Goal: Task Accomplishment & Management: Manage account settings

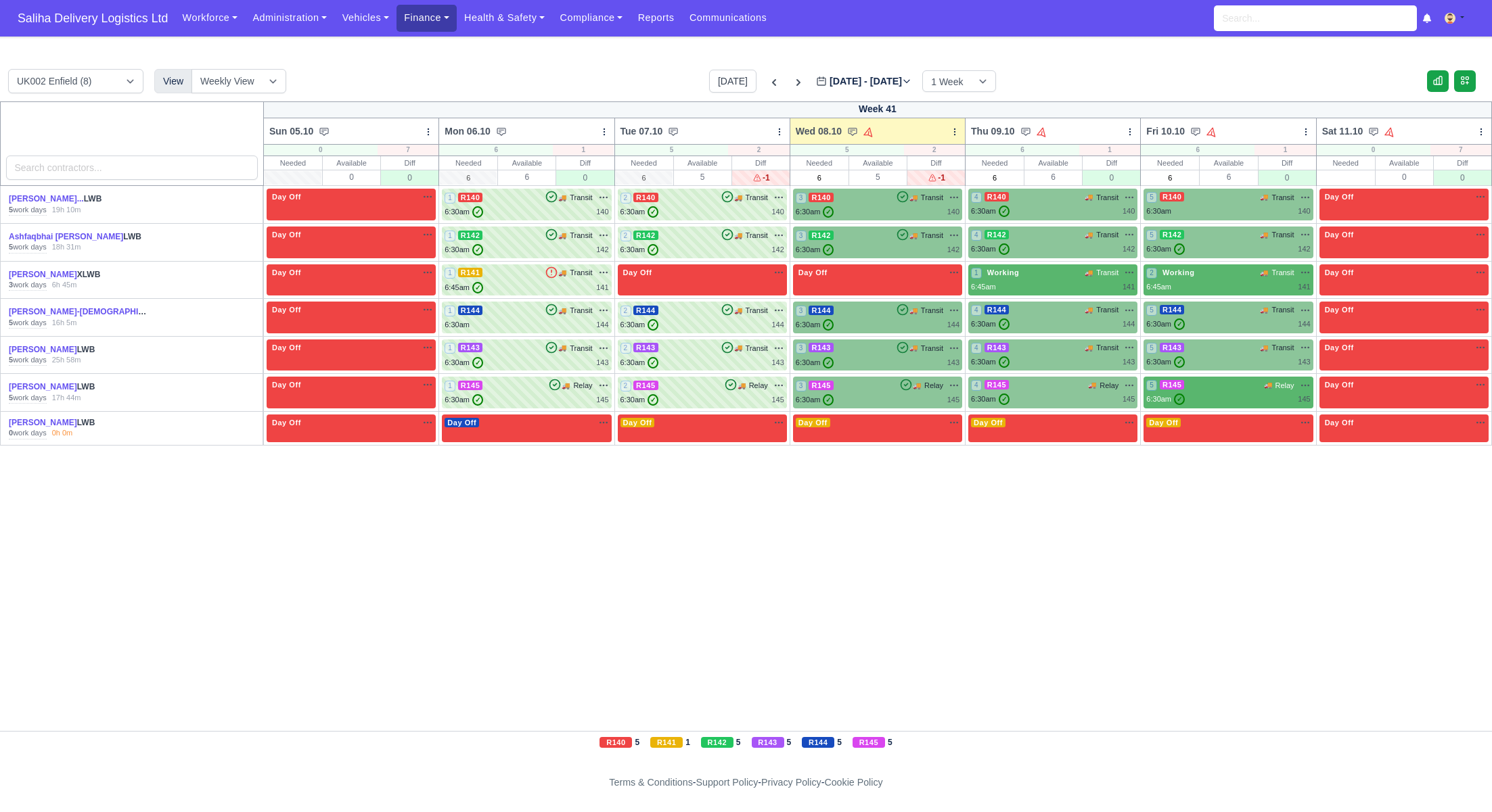
click at [453, 19] on link "Finance" at bounding box center [427, 18] width 60 height 27
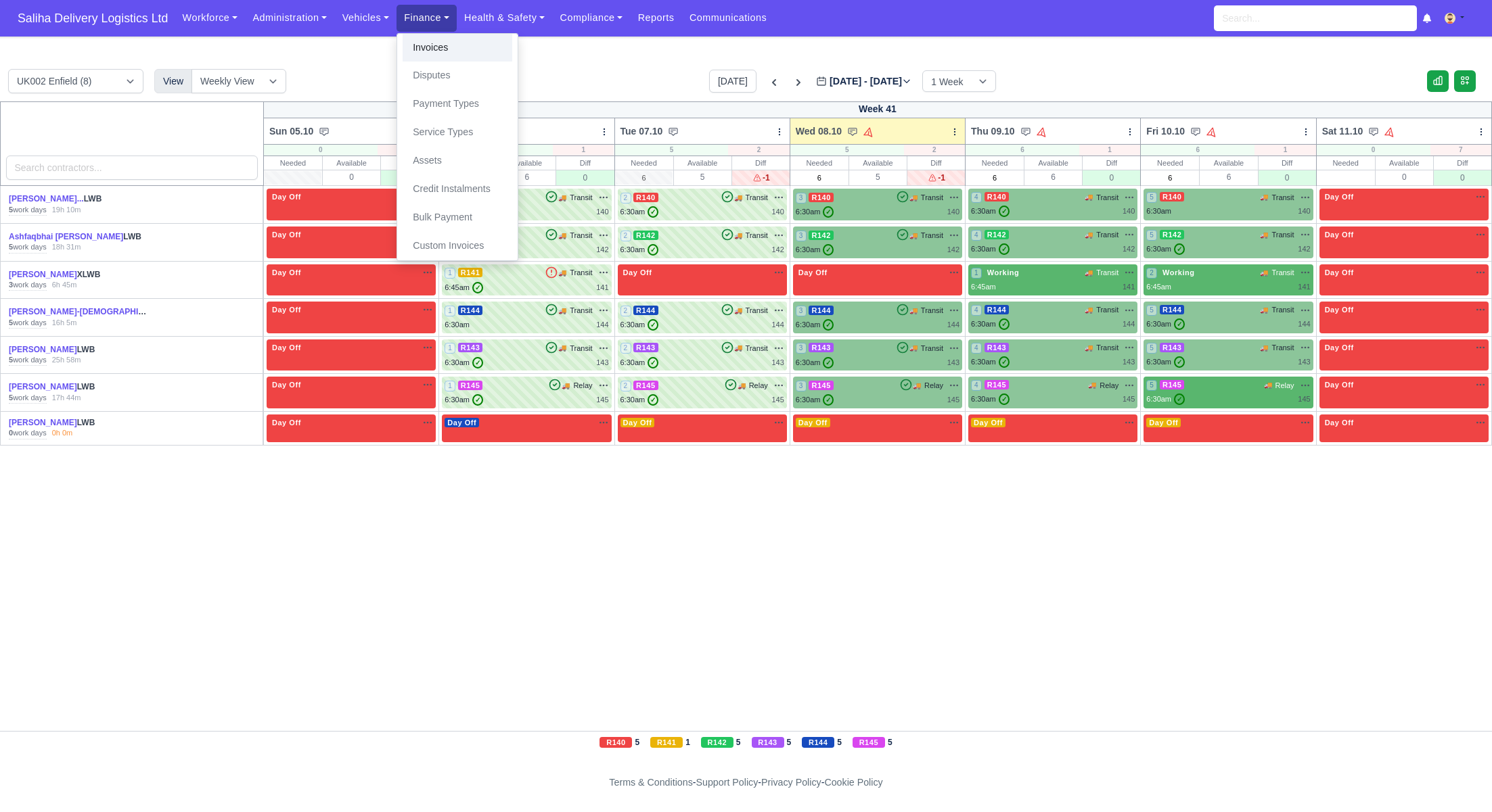
click at [453, 57] on link "Invoices" at bounding box center [457, 48] width 110 height 28
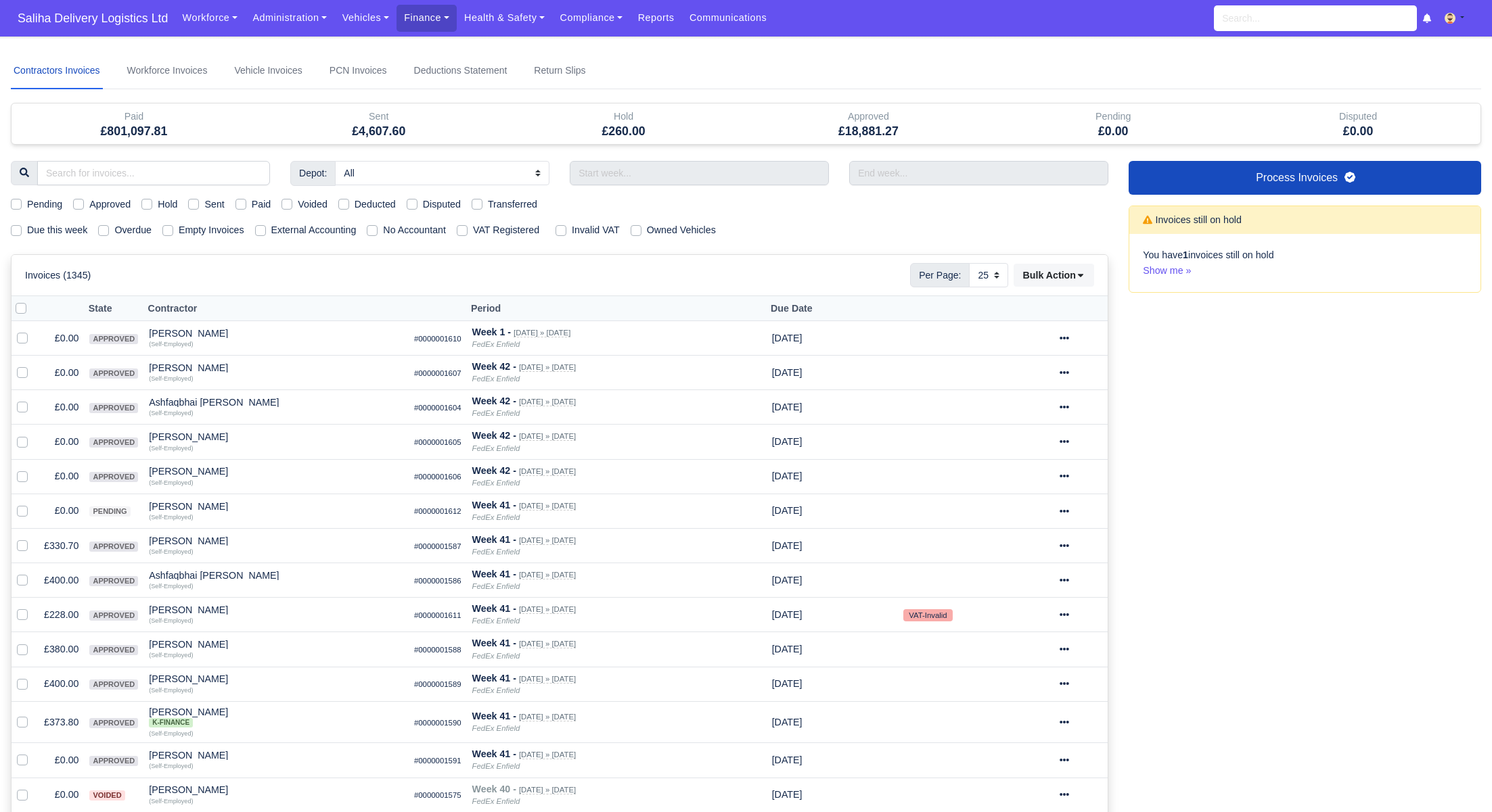
select select "25"
click at [204, 203] on label "Sent" at bounding box center [214, 205] width 19 height 16
click at [195, 203] on input "Sent" at bounding box center [194, 202] width 11 height 11
checkbox input "true"
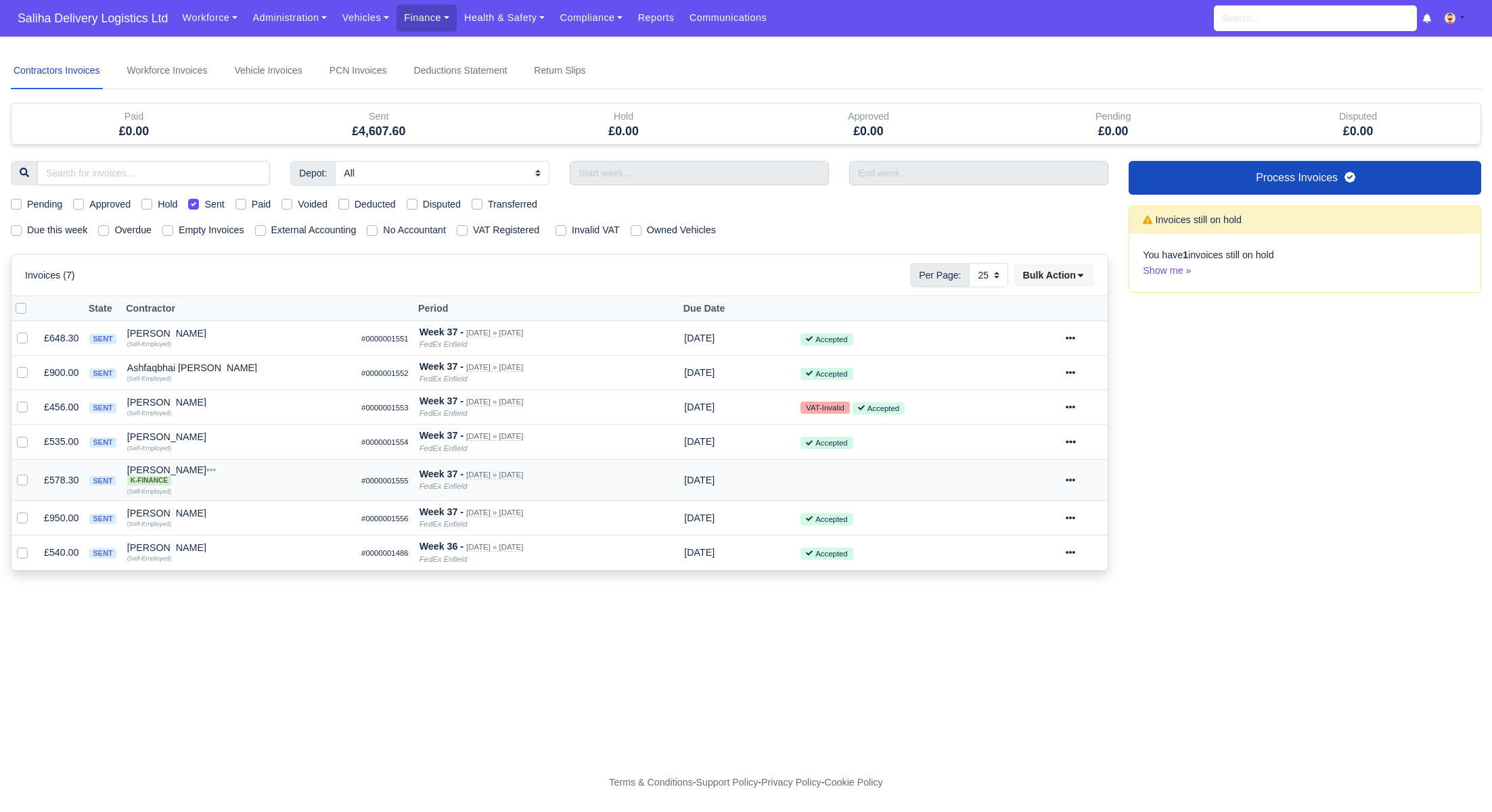
click at [161, 481] on span "K-Finance" at bounding box center [149, 481] width 44 height 10
click at [996, 271] on select "10 25 50" at bounding box center [988, 276] width 39 height 25
select select "50"
click at [969, 263] on select "10 25 50" at bounding box center [988, 276] width 39 height 25
click at [131, 480] on span "K-Finance" at bounding box center [149, 481] width 44 height 10
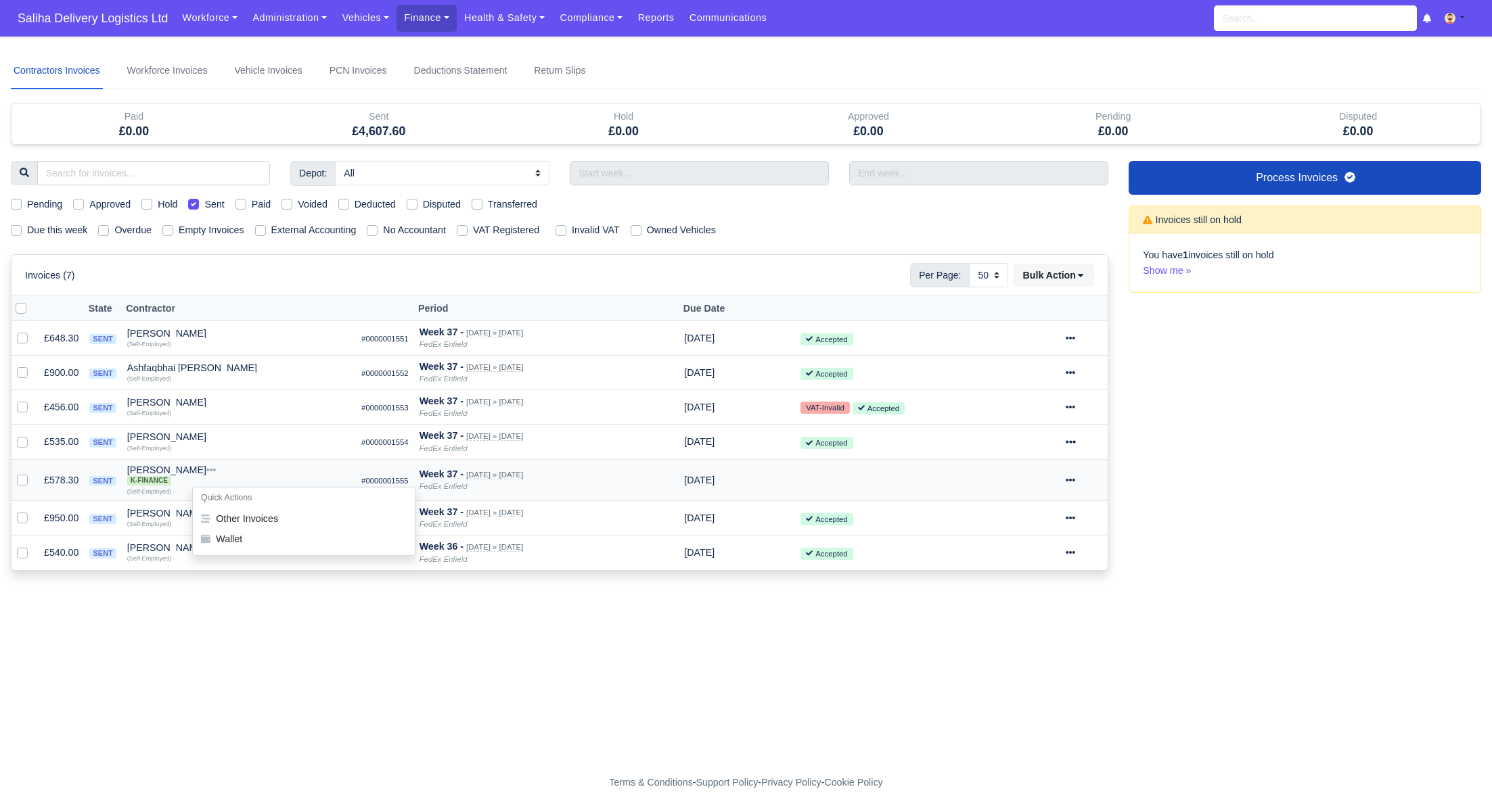
click at [145, 480] on span "K-Finance" at bounding box center [149, 481] width 44 height 10
click at [164, 478] on span "K-Finance" at bounding box center [149, 481] width 44 height 10
click at [247, 533] on button "Wallet" at bounding box center [303, 539] width 222 height 20
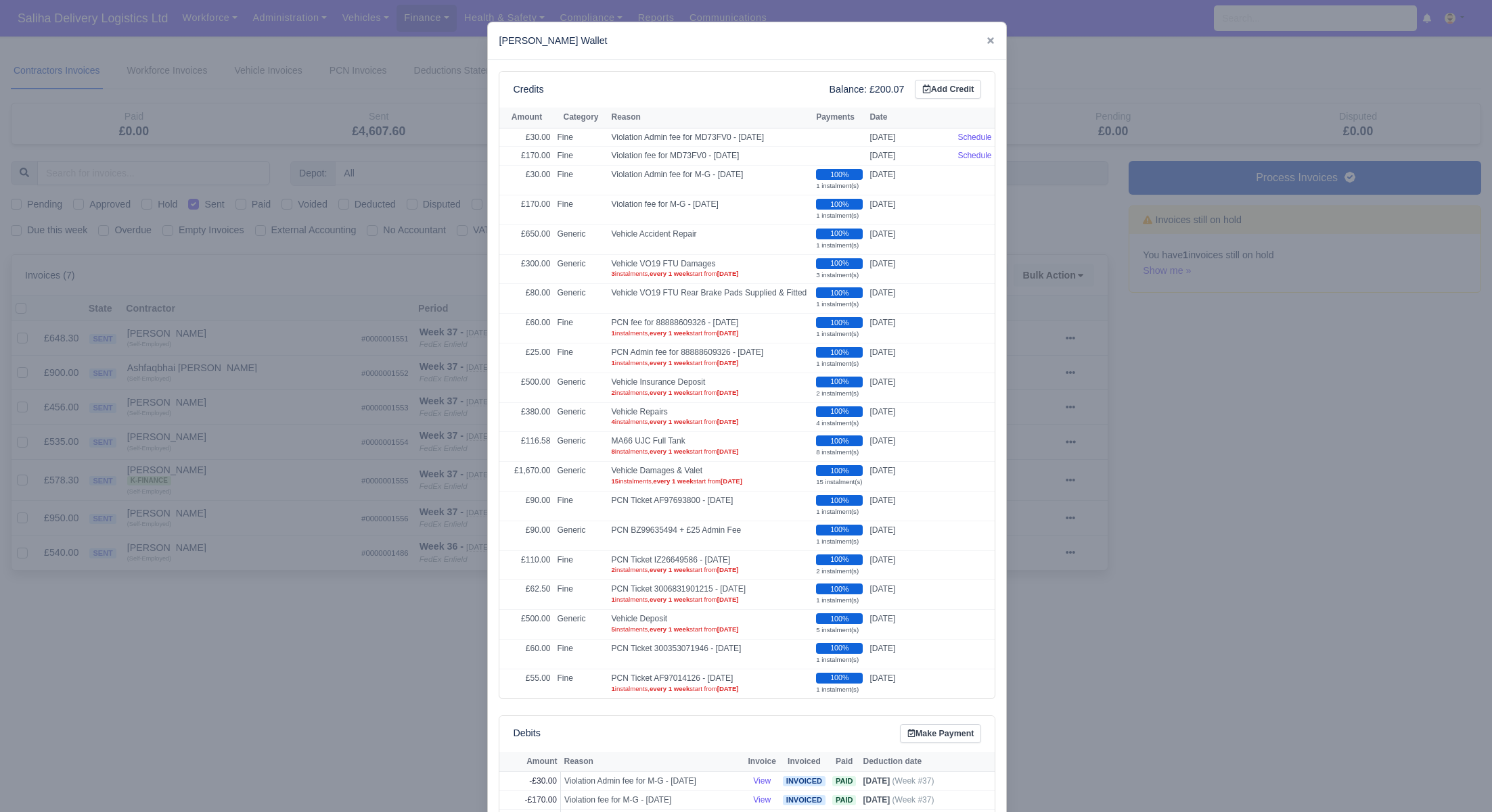
drag, startPoint x: 290, startPoint y: 679, endPoint x: 288, endPoint y: 641, distance: 38.1
click at [289, 679] on div at bounding box center [746, 406] width 1492 height 812
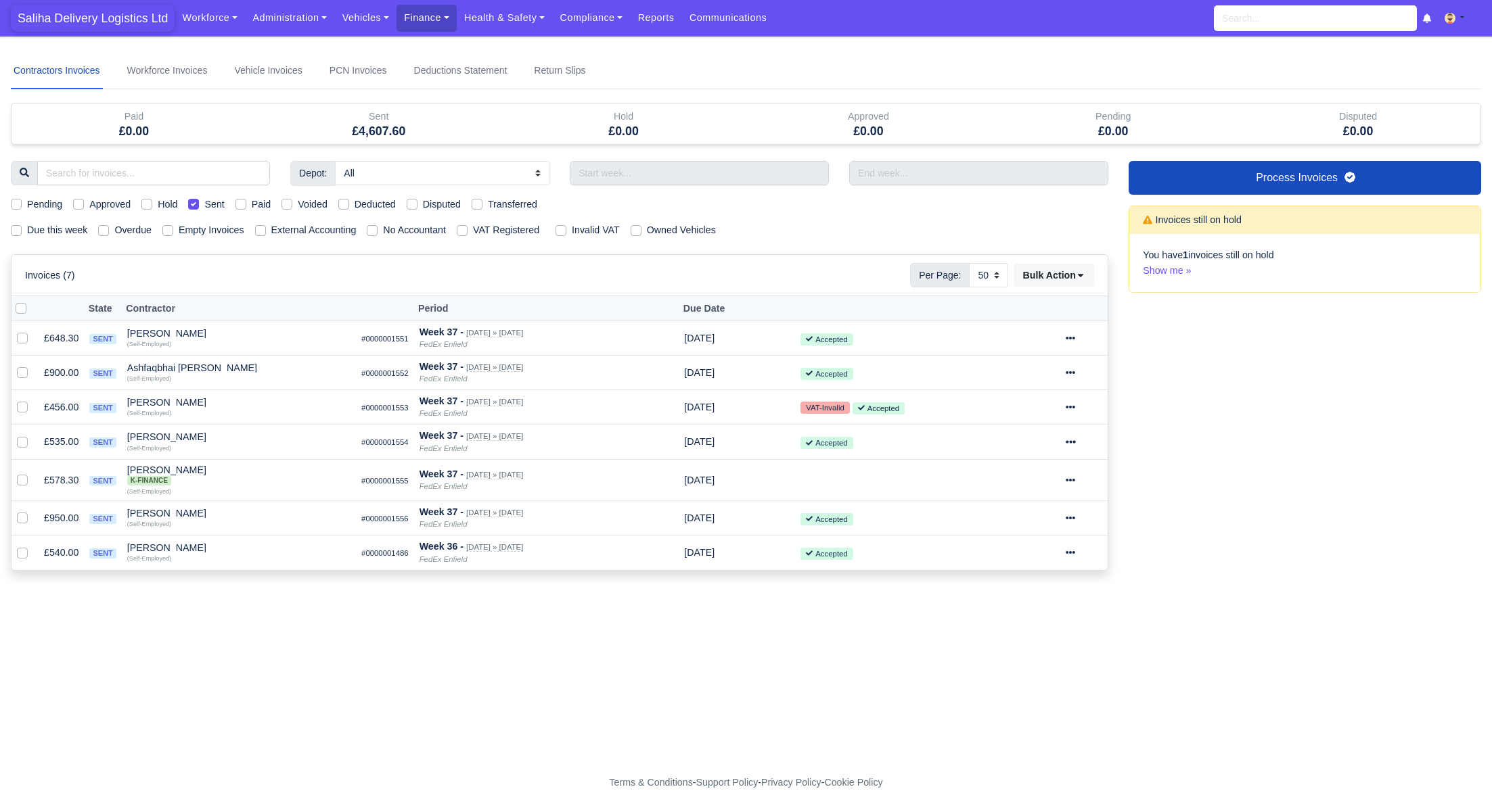
click at [68, 22] on span "Saliha Delivery Logistics Ltd" at bounding box center [92, 18] width 164 height 27
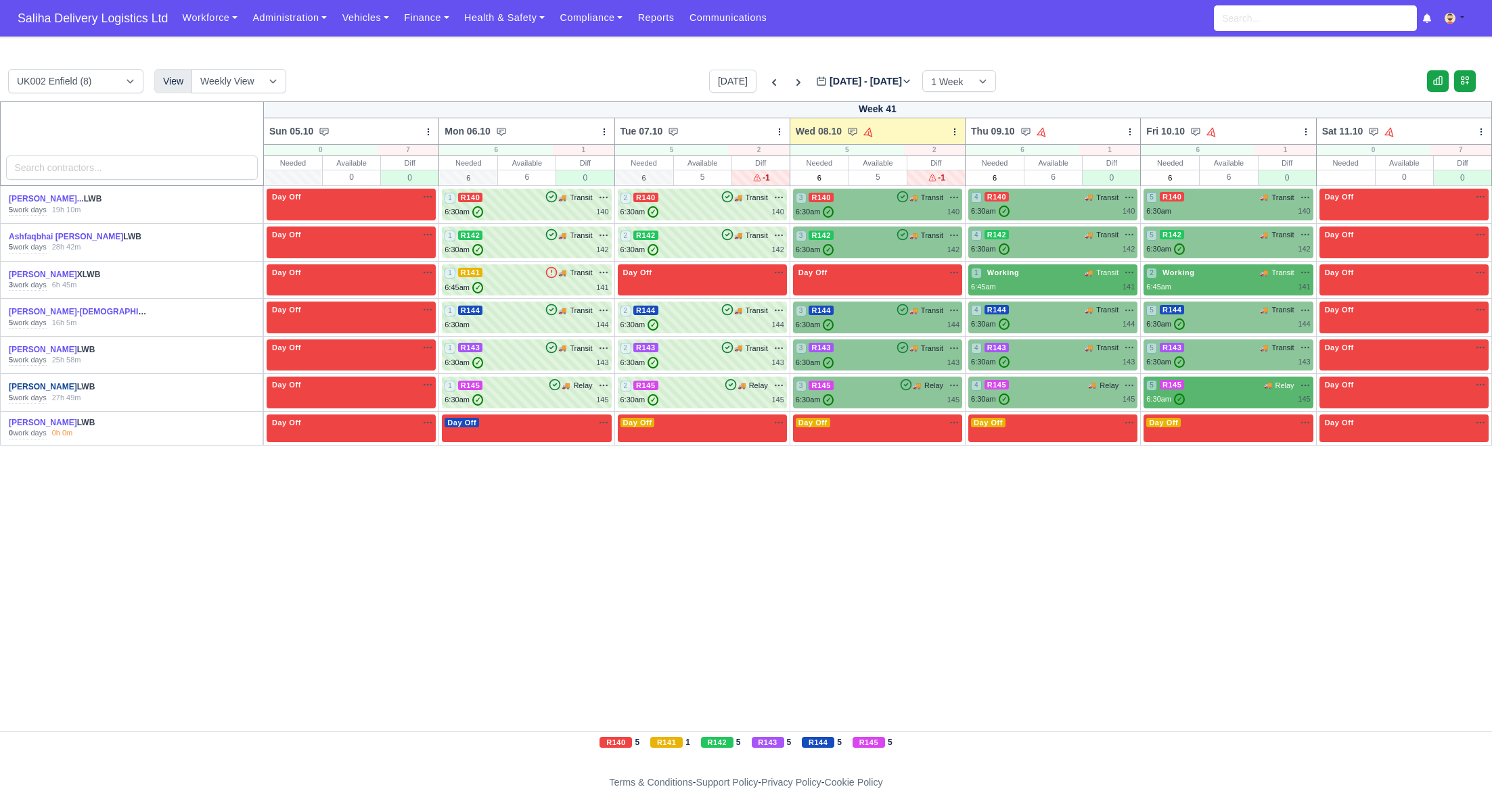
click at [43, 387] on link "[PERSON_NAME]" at bounding box center [42, 386] width 68 height 10
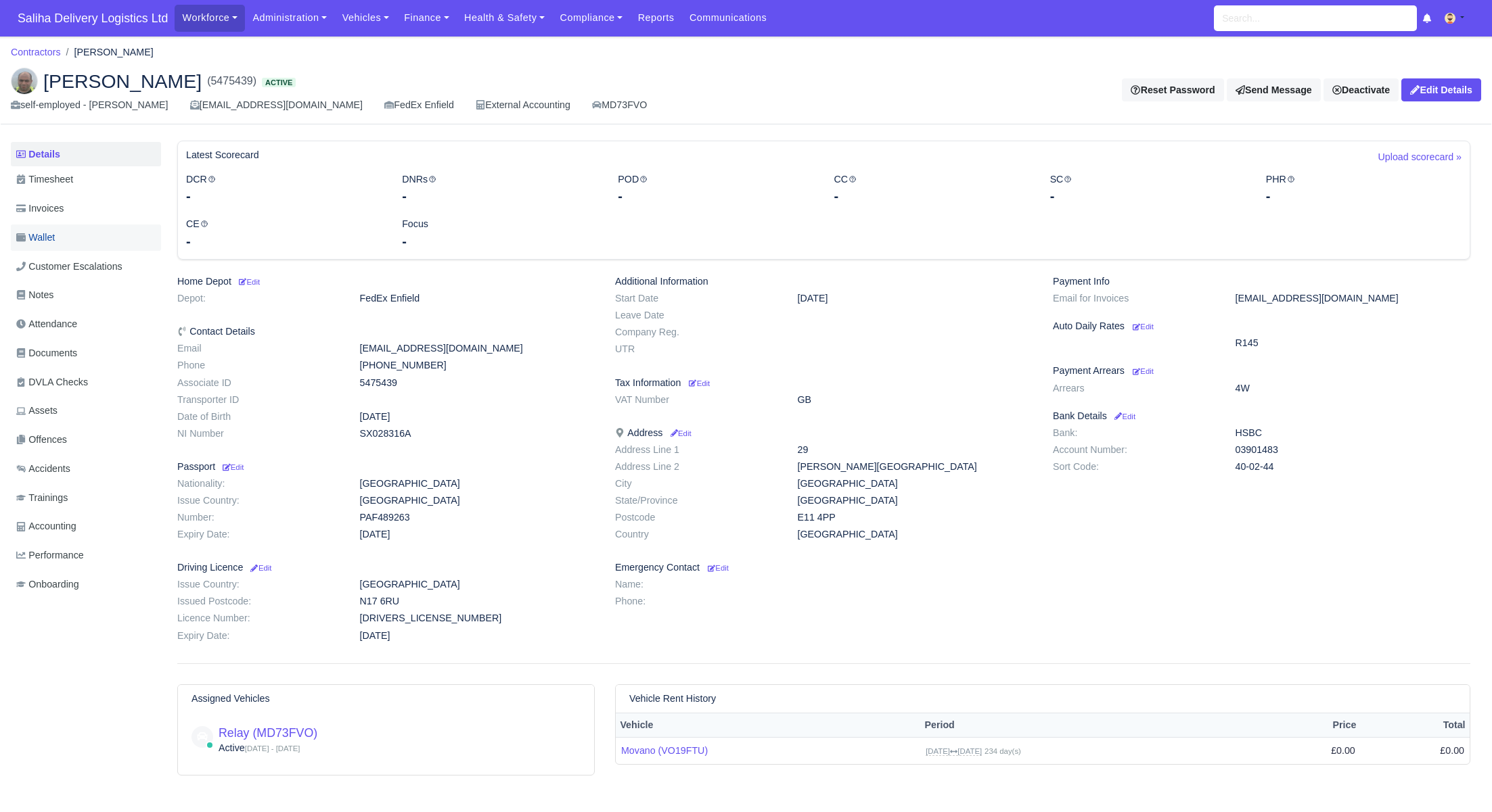
click at [49, 232] on span "Wallet" at bounding box center [35, 238] width 39 height 16
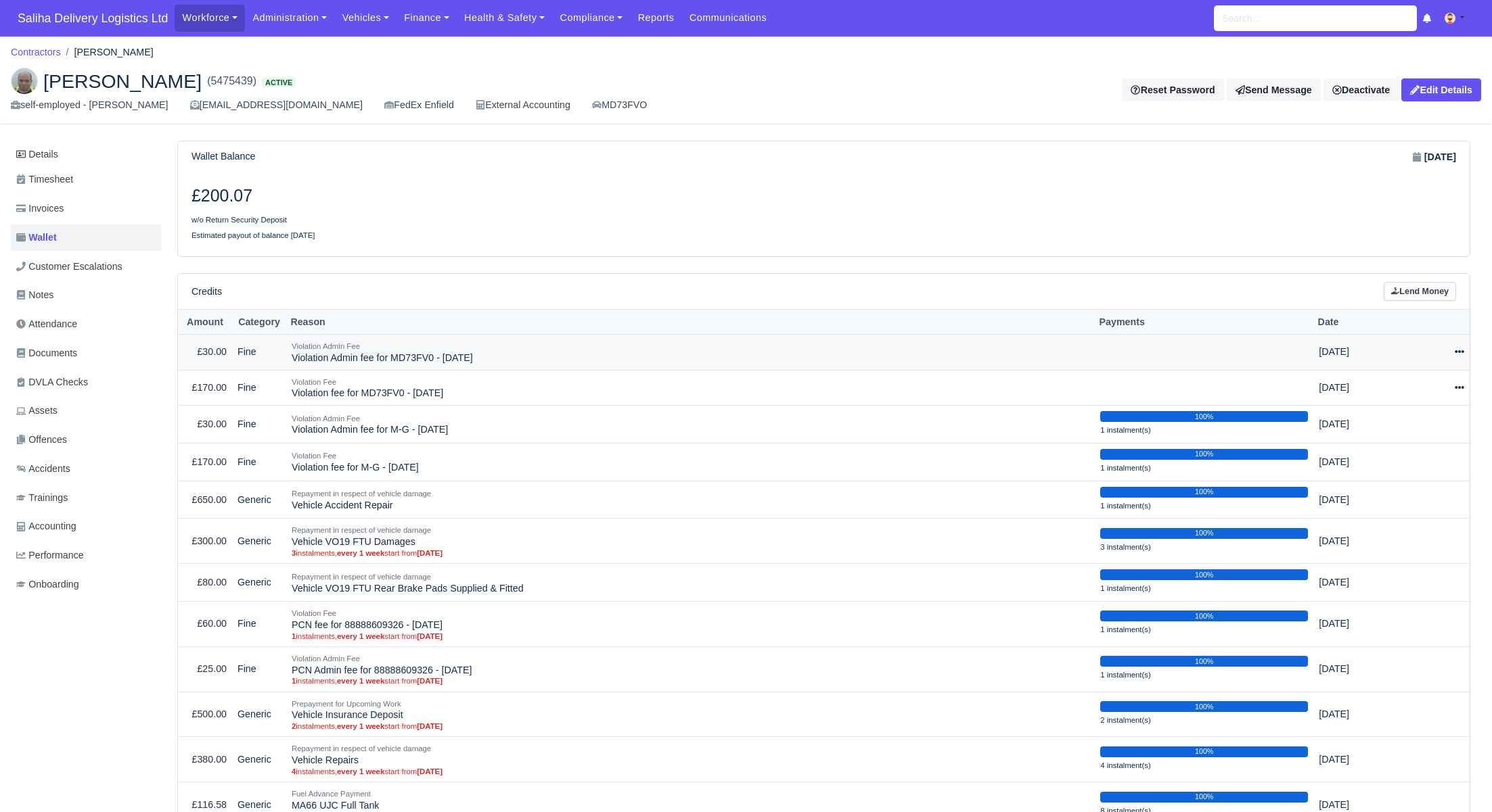
click at [1465, 352] on td "Actions Make Payment Schedule Delete" at bounding box center [1435, 352] width 68 height 36
click at [1463, 352] on icon at bounding box center [1459, 352] width 10 height 3
click at [1382, 440] on button "Delete" at bounding box center [1402, 444] width 120 height 16
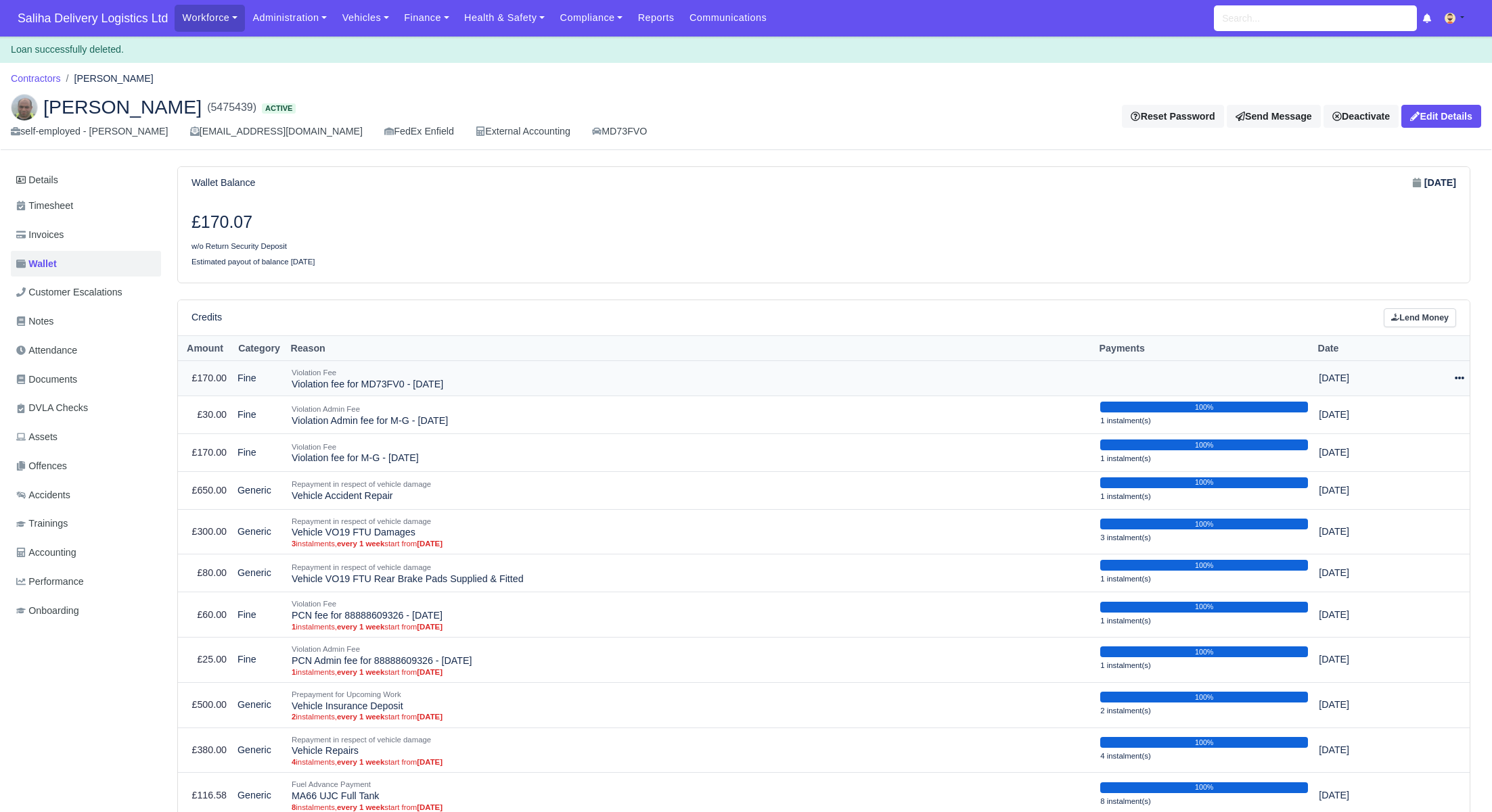
click at [1460, 376] on icon at bounding box center [1459, 377] width 10 height 10
click at [1361, 468] on button "Delete" at bounding box center [1402, 471] width 120 height 16
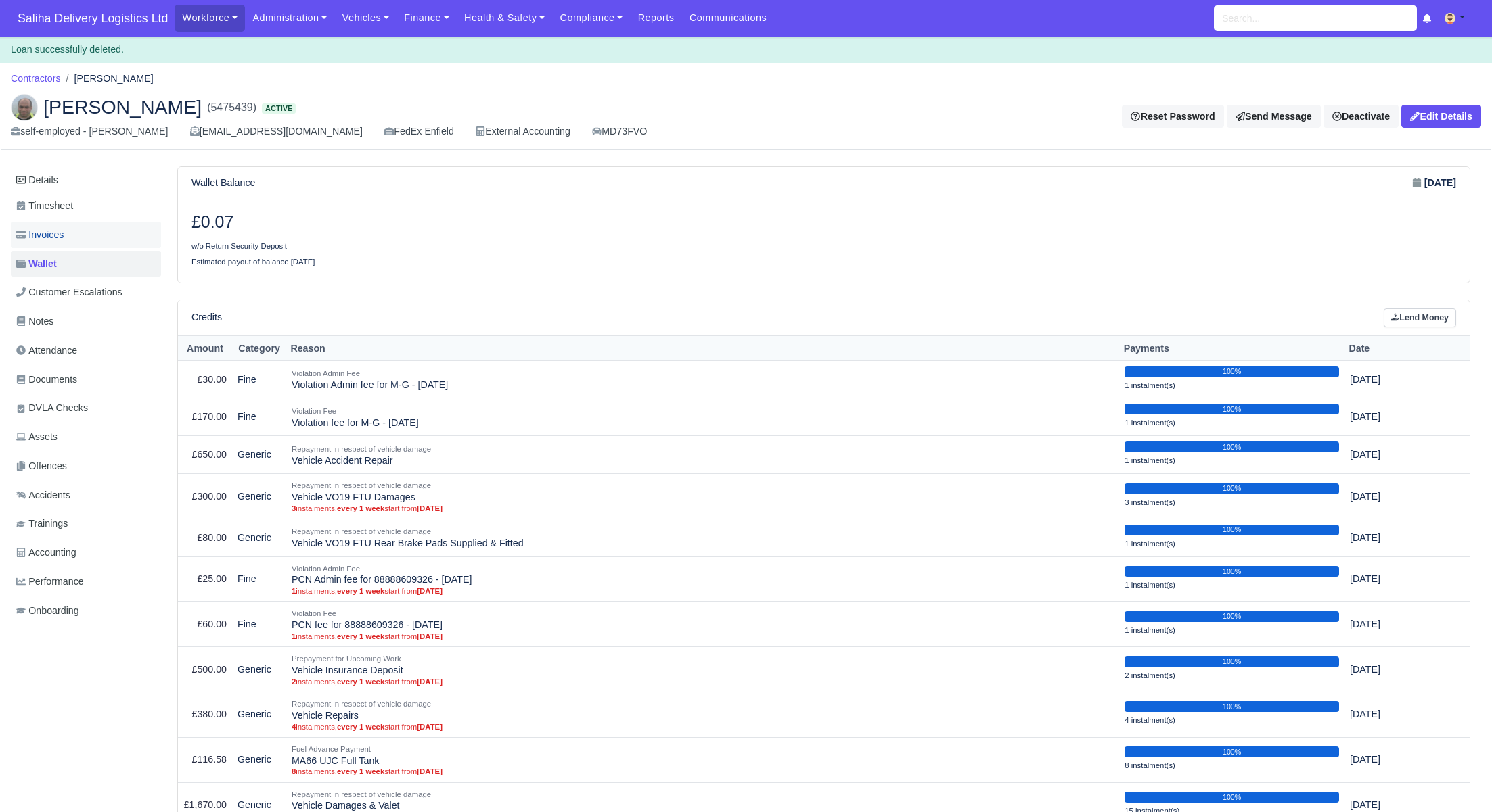
click at [57, 235] on span "Invoices" at bounding box center [40, 235] width 48 height 16
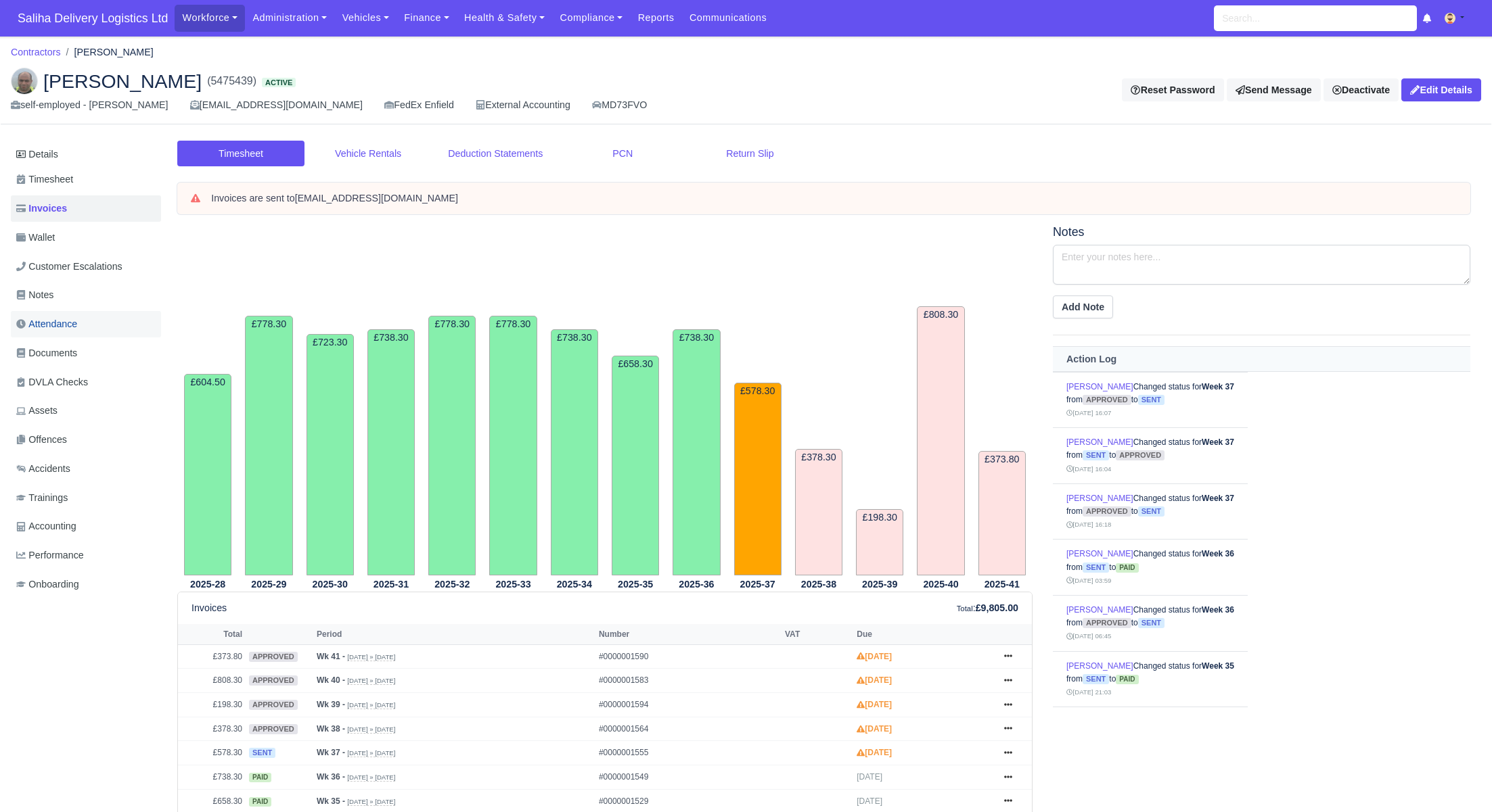
scroll to position [311, 0]
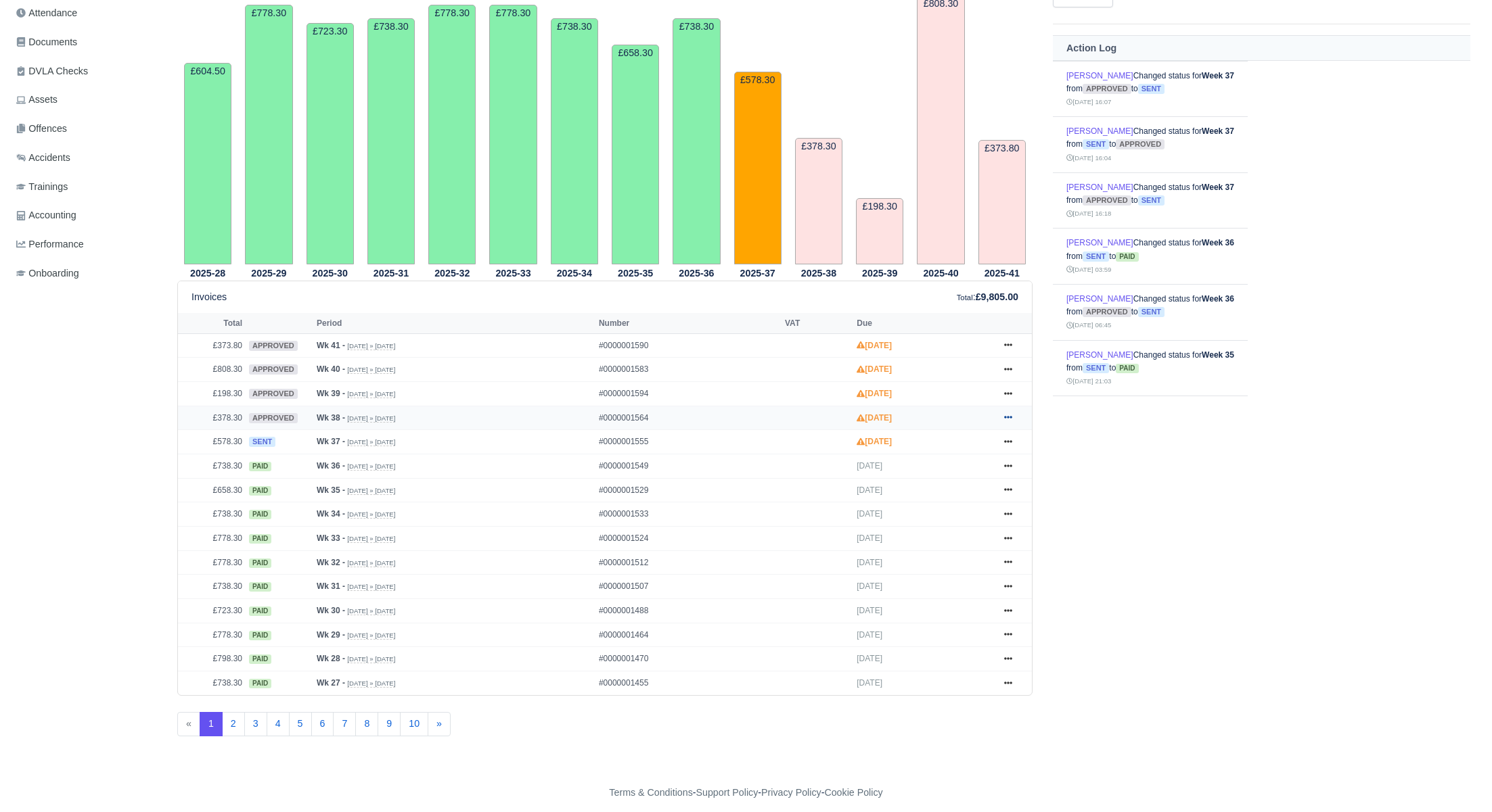
click at [1004, 416] on icon at bounding box center [1008, 417] width 8 height 8
click at [950, 443] on link "Show Invoice" at bounding box center [956, 443] width 120 height 28
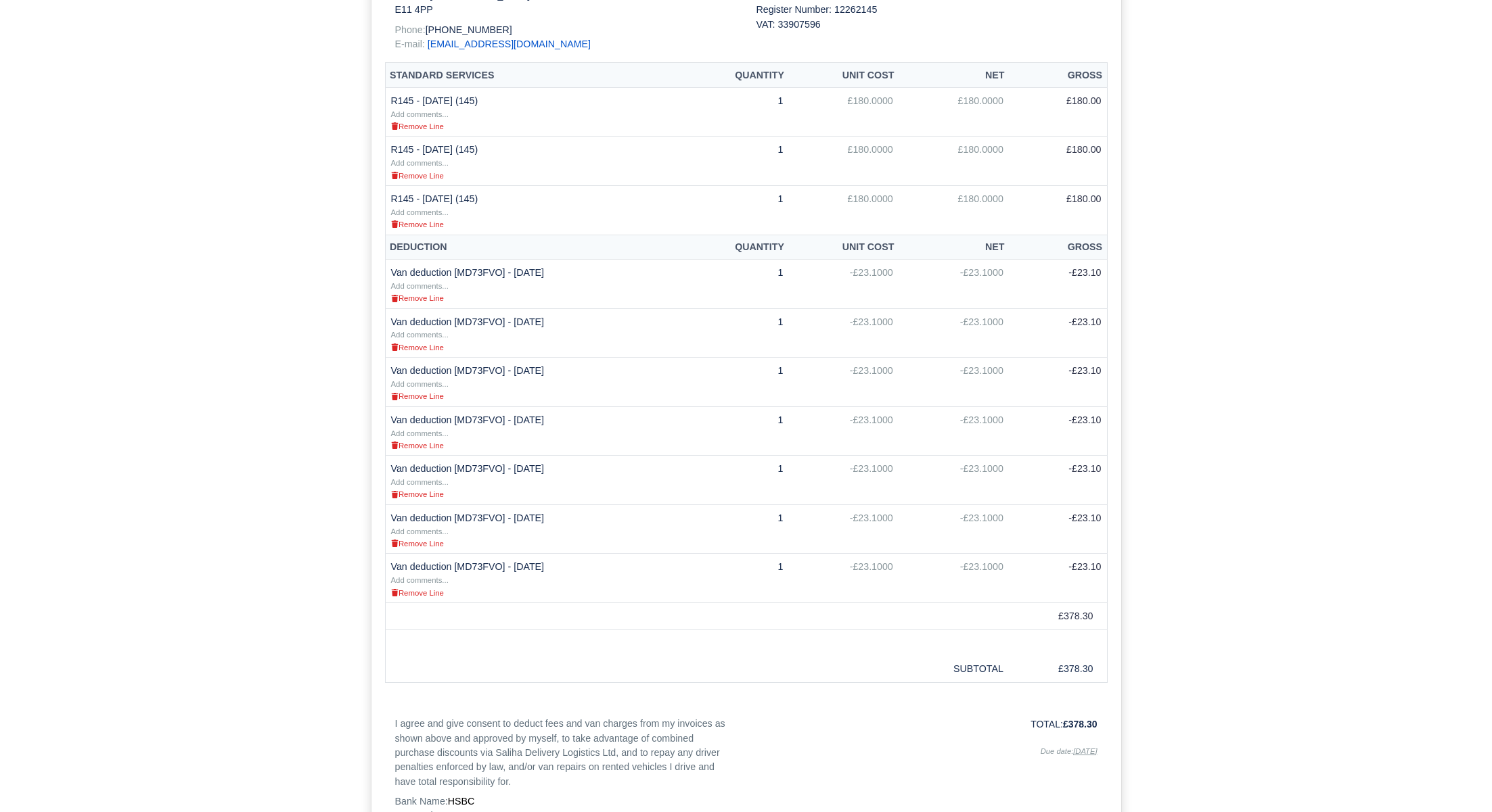
scroll to position [383, 0]
click at [420, 489] on small "Remove Line" at bounding box center [417, 492] width 53 height 8
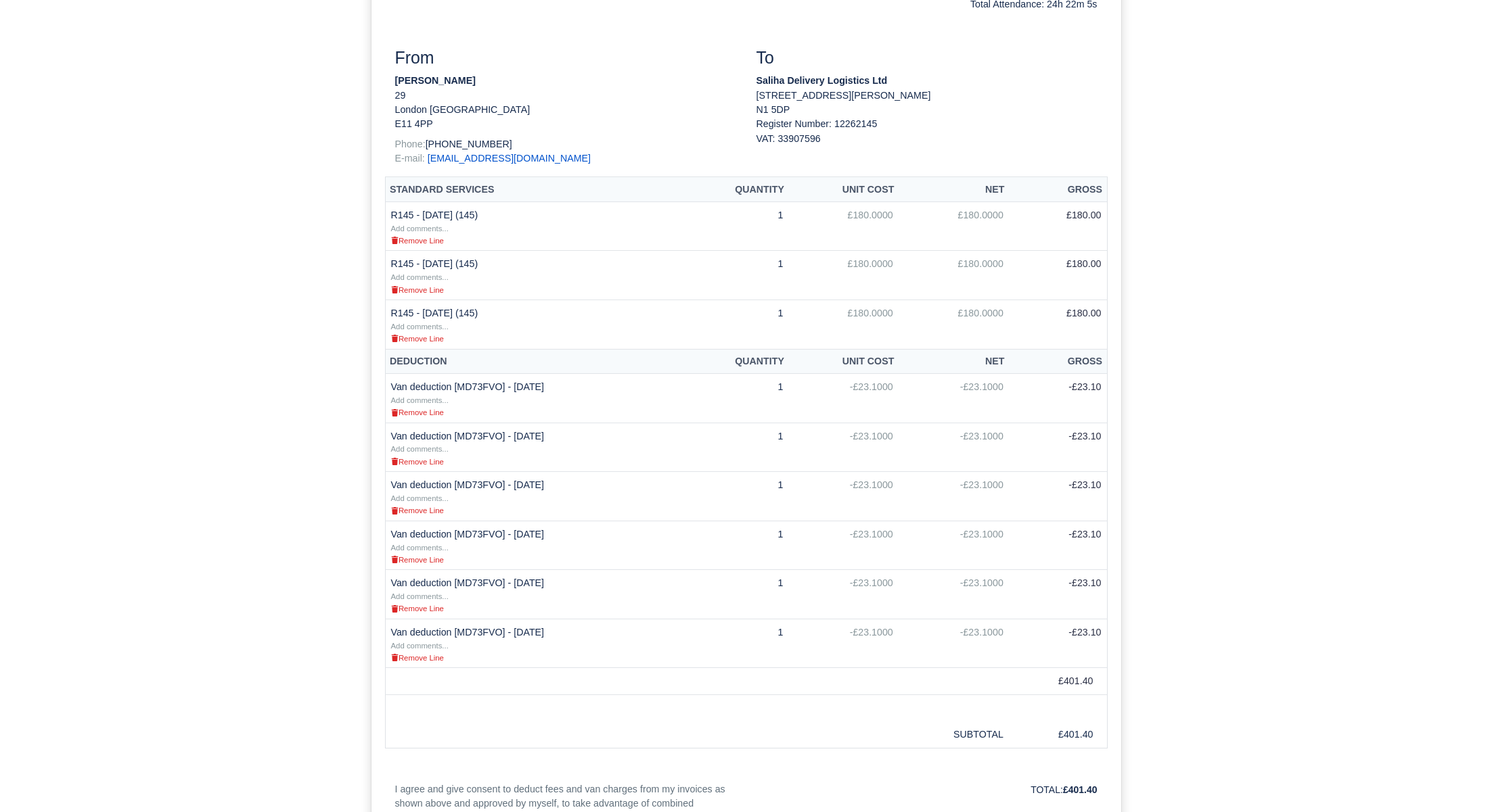
scroll to position [482, 0]
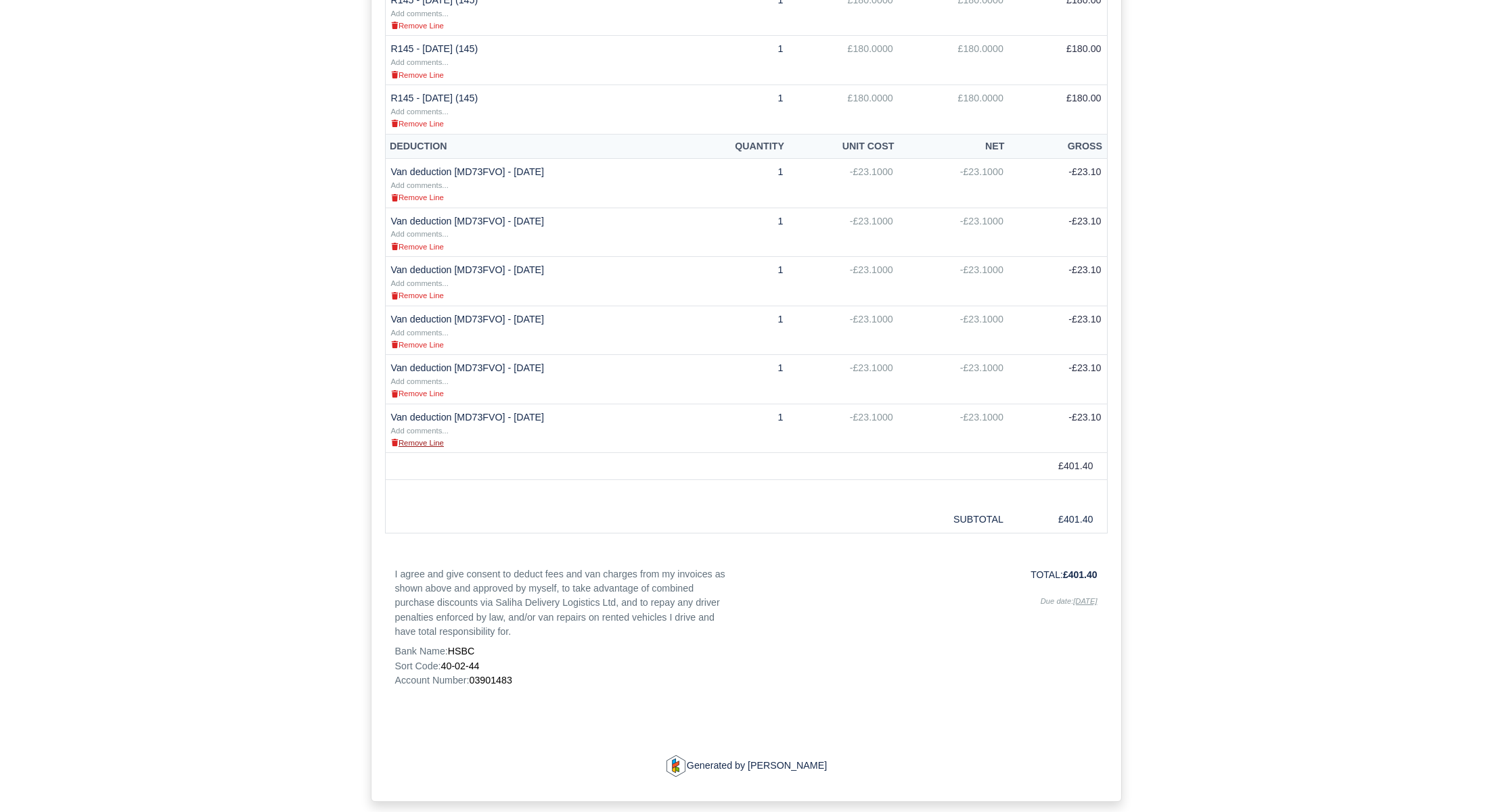
click at [431, 439] on small "Remove Line" at bounding box center [417, 443] width 53 height 8
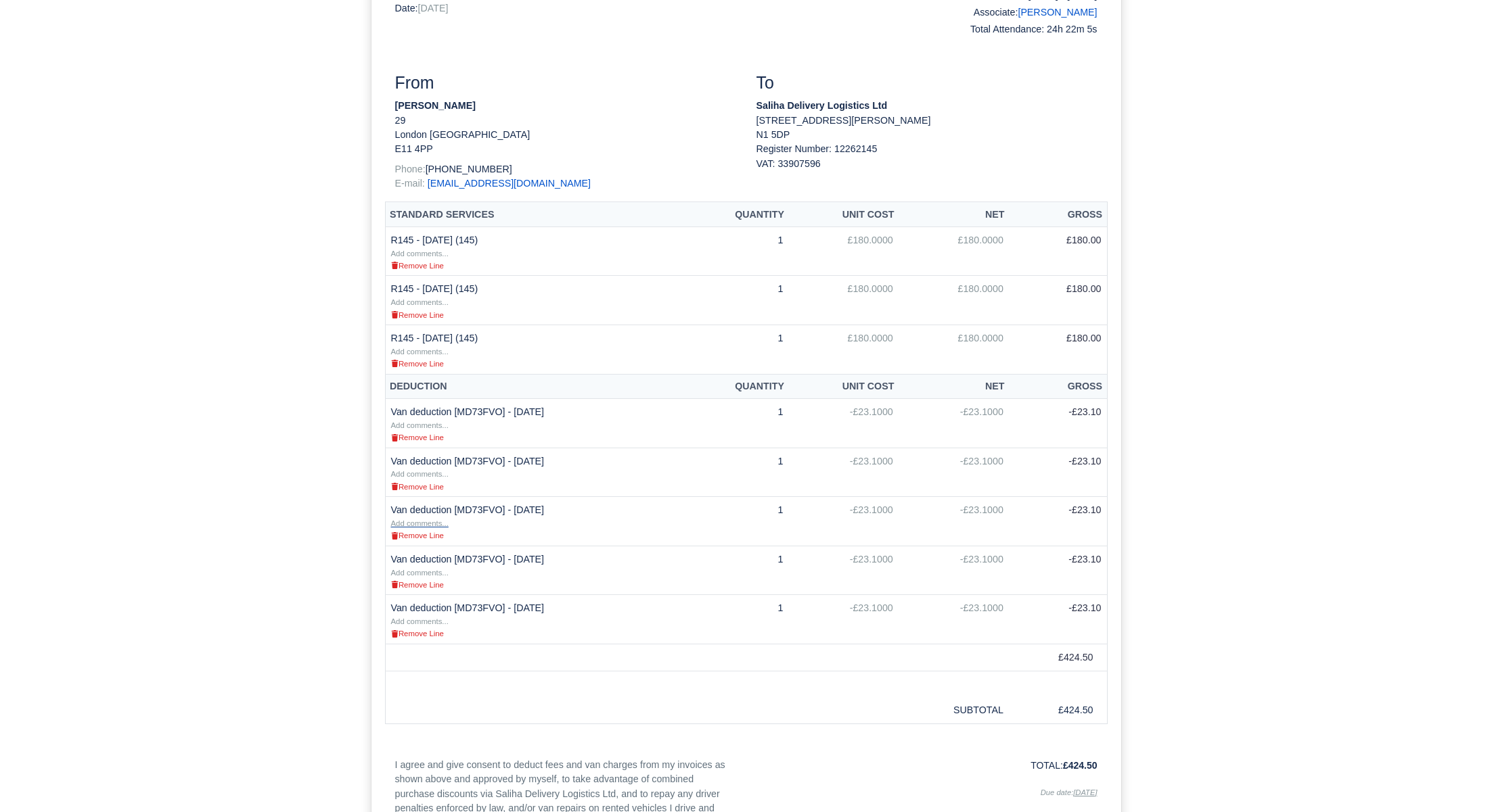
scroll to position [227, 0]
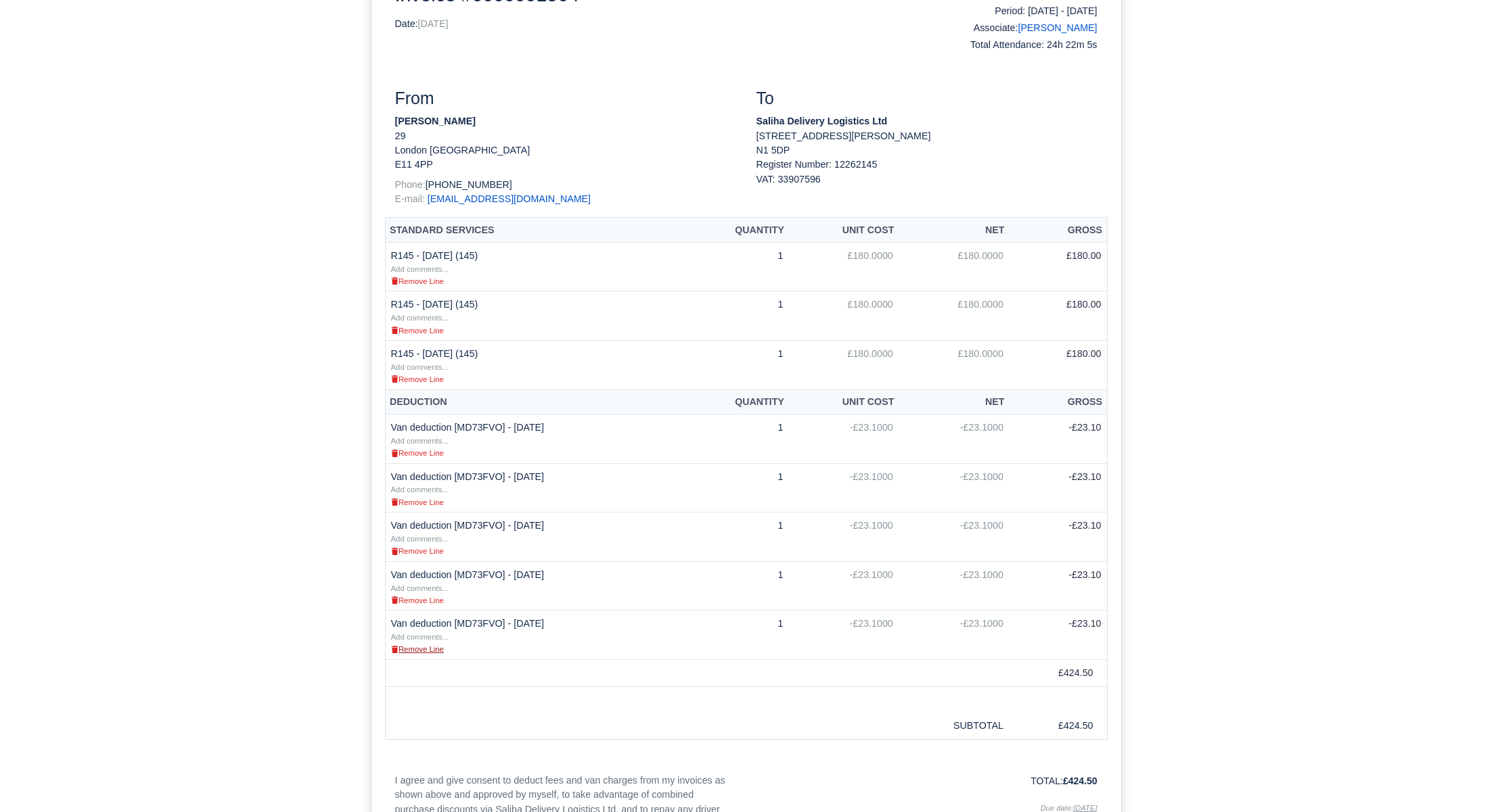
click at [408, 645] on small "Remove Line" at bounding box center [417, 649] width 53 height 8
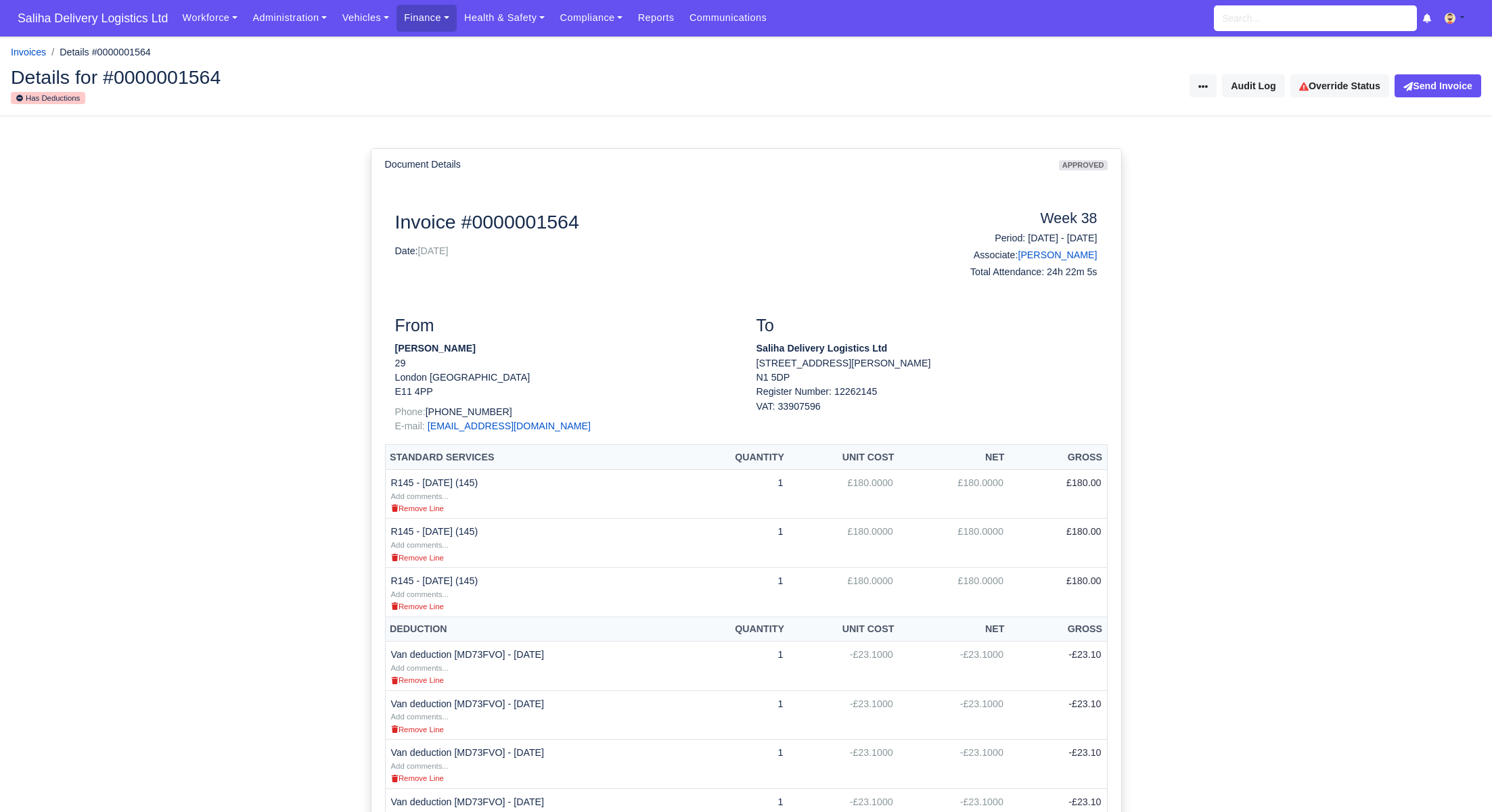
scroll to position [227, 0]
click at [431, 27] on link "Finance" at bounding box center [427, 18] width 60 height 27
click at [432, 51] on link "Invoices" at bounding box center [457, 48] width 110 height 28
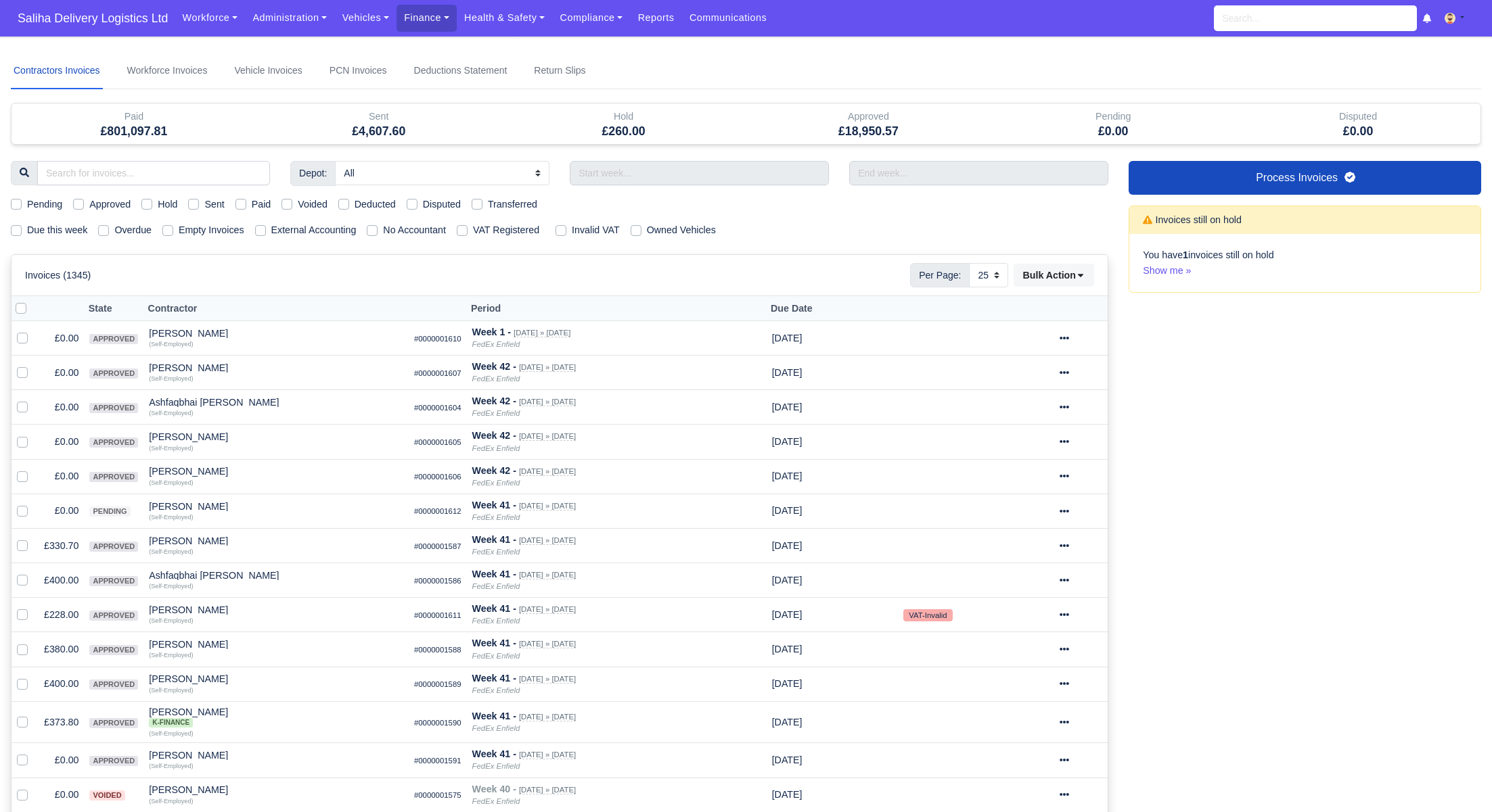
select select "25"
click at [204, 207] on label "Sent" at bounding box center [214, 205] width 19 height 16
click at [197, 207] on input "Sent" at bounding box center [194, 202] width 11 height 11
checkbox input "true"
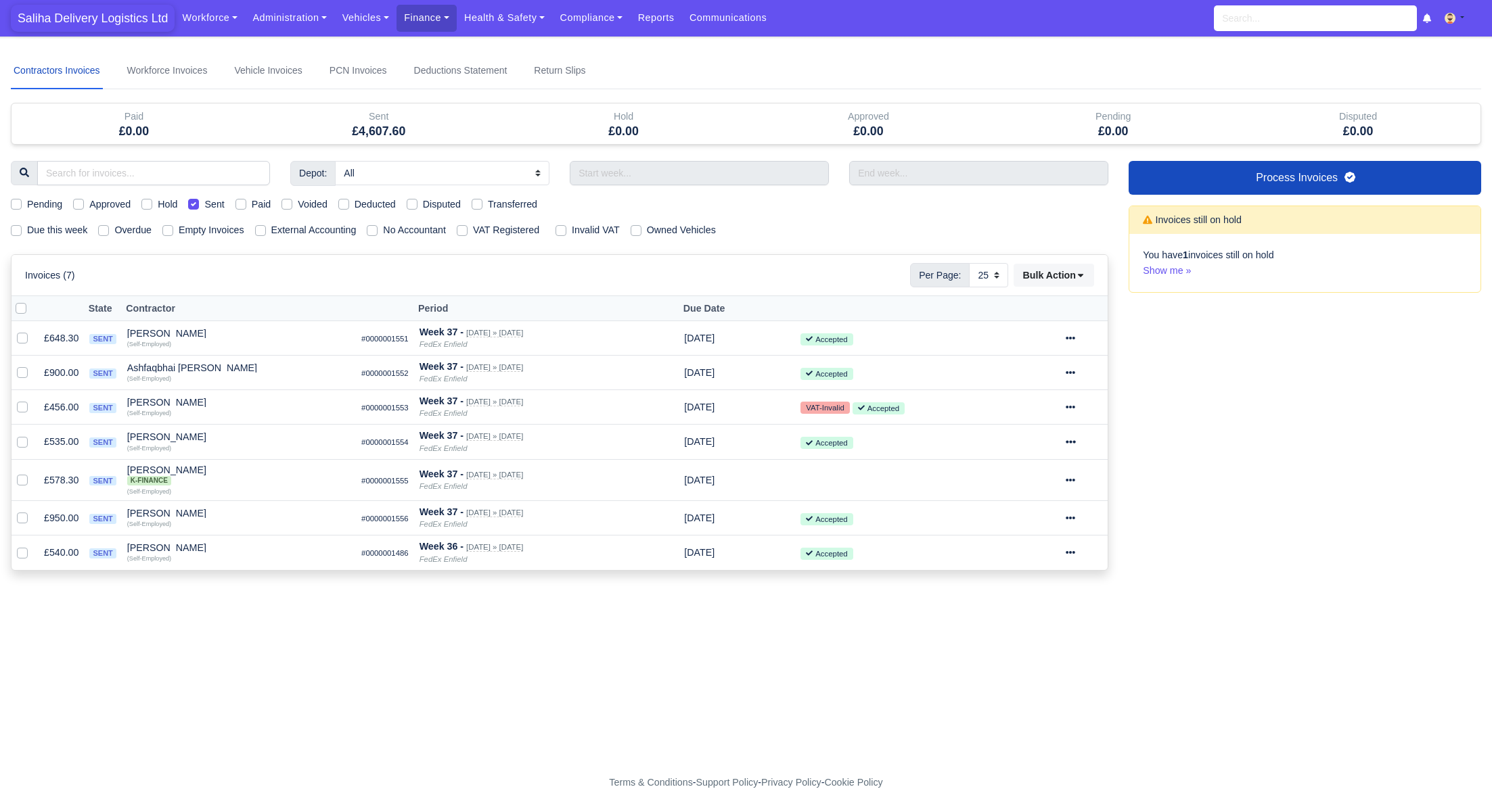
click at [91, 21] on span "Saliha Delivery Logistics Ltd" at bounding box center [92, 18] width 164 height 27
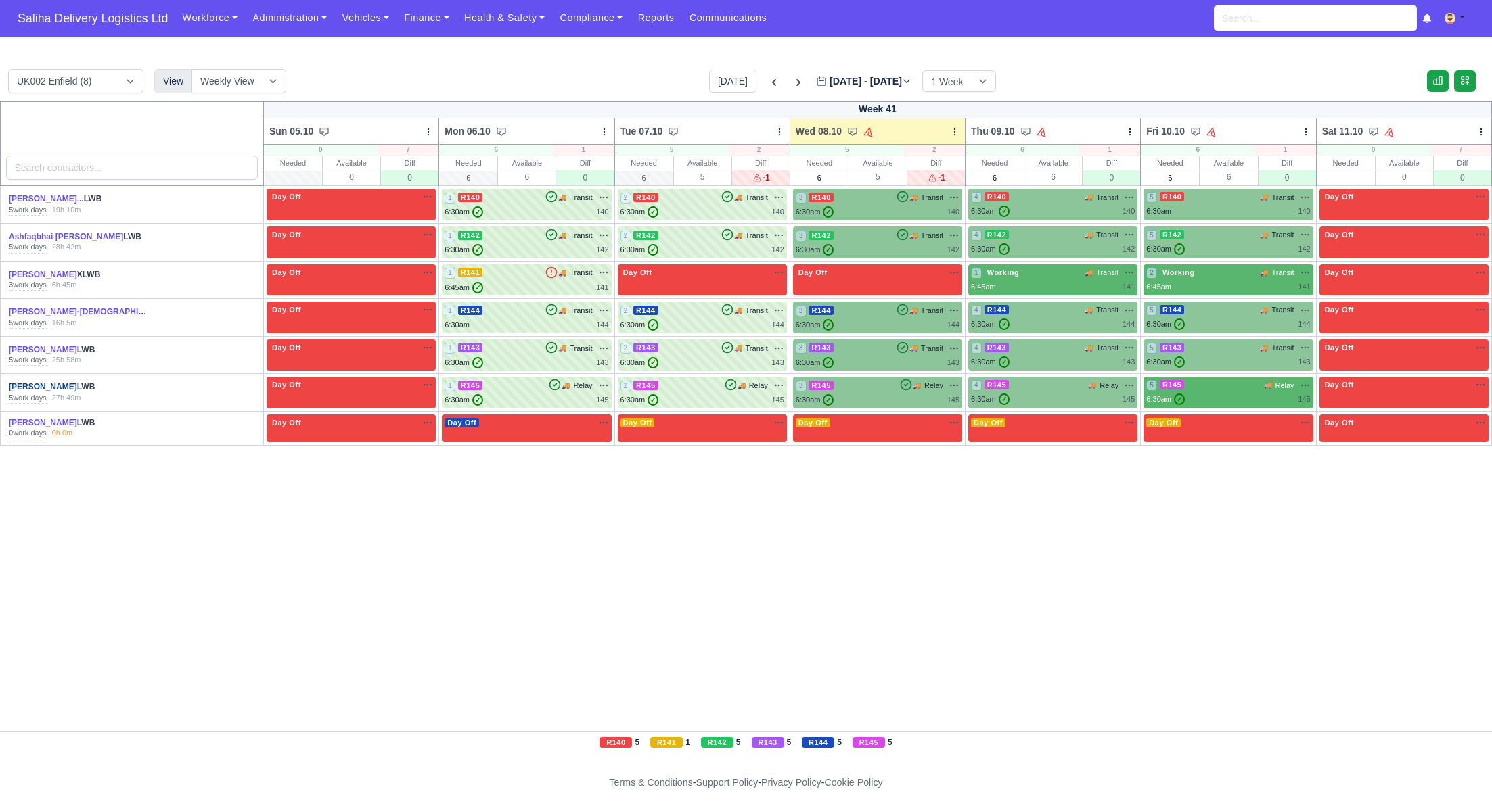
click at [45, 389] on link "[PERSON_NAME]" at bounding box center [42, 386] width 68 height 10
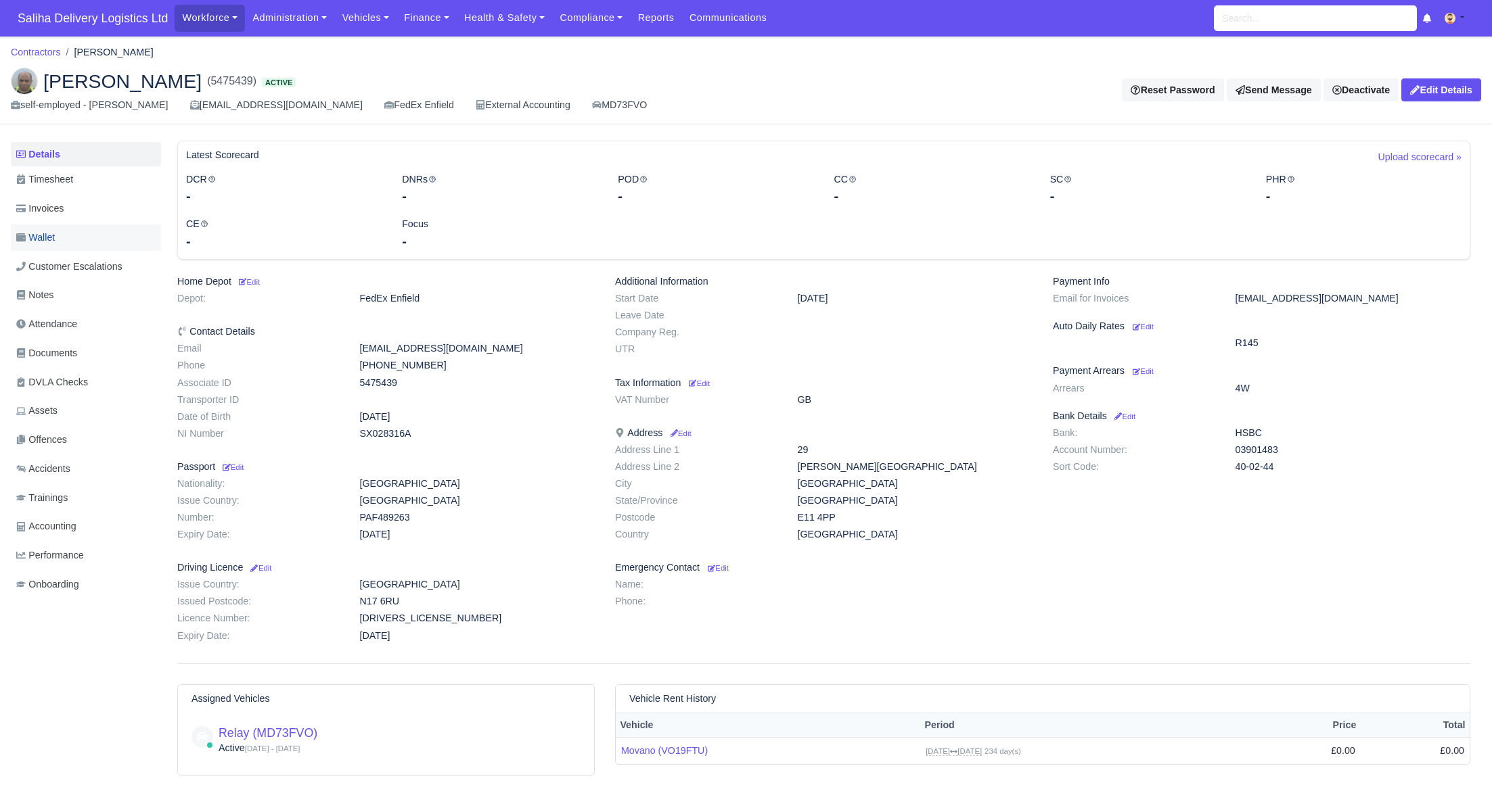
click at [55, 238] on span "Wallet" at bounding box center [35, 238] width 39 height 16
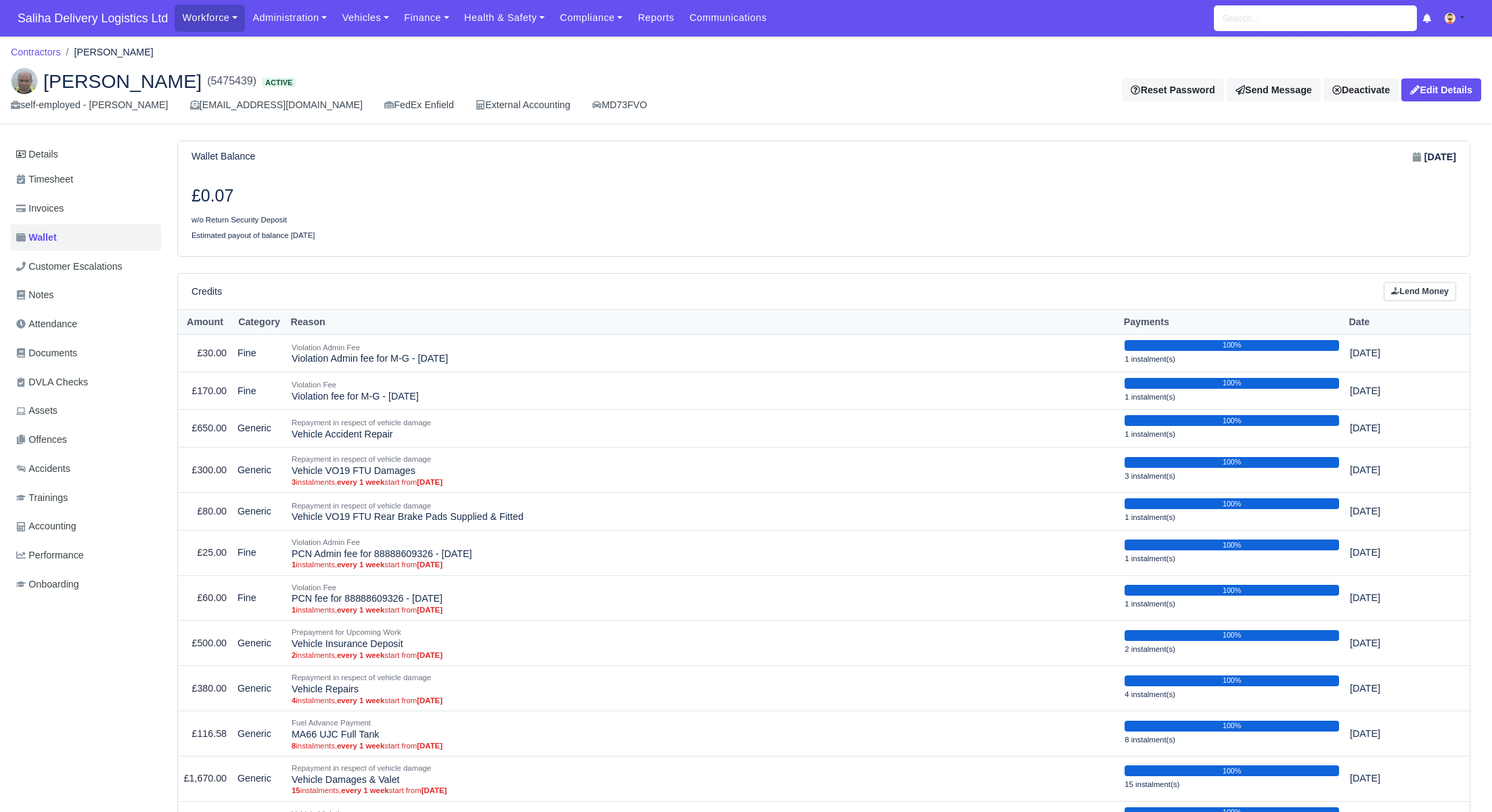
click at [236, 205] on h3 "£0.07" at bounding box center [503, 195] width 622 height 20
click at [77, 210] on link "Invoices" at bounding box center [86, 209] width 150 height 27
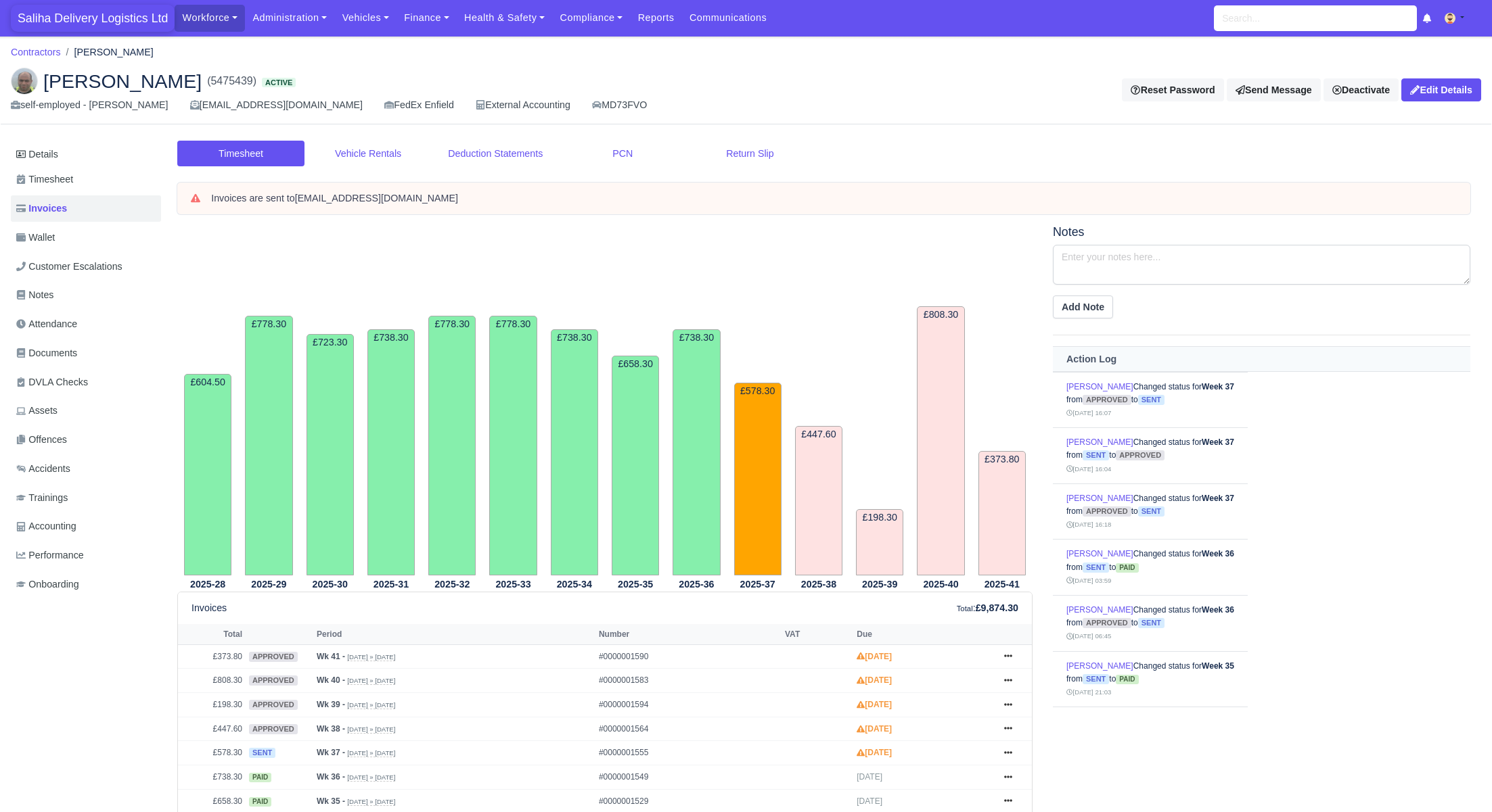
click at [78, 19] on span "Saliha Delivery Logistics Ltd" at bounding box center [92, 18] width 164 height 27
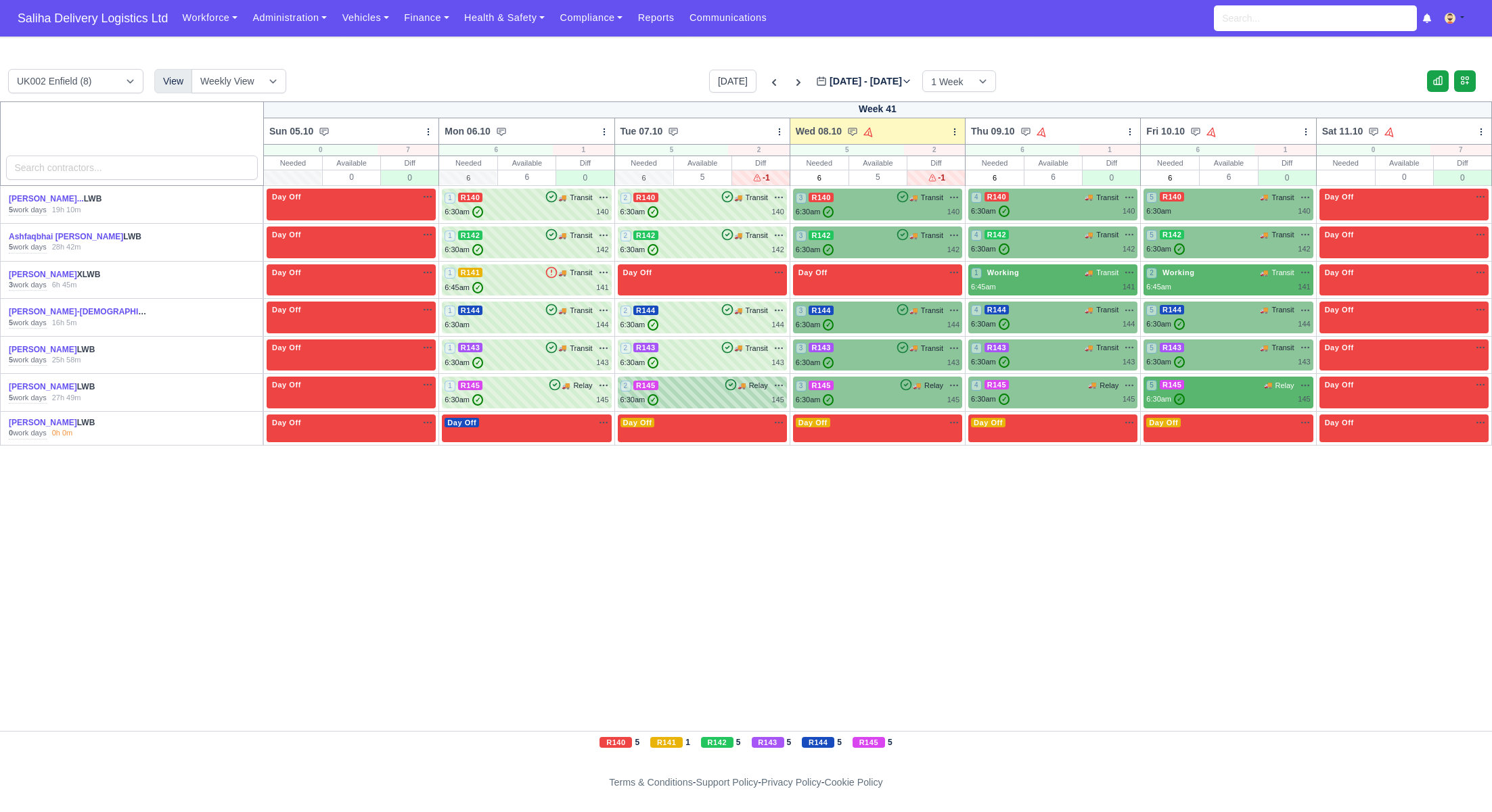
click at [682, 397] on div "6:30am ✓ 145" at bounding box center [702, 399] width 164 height 11
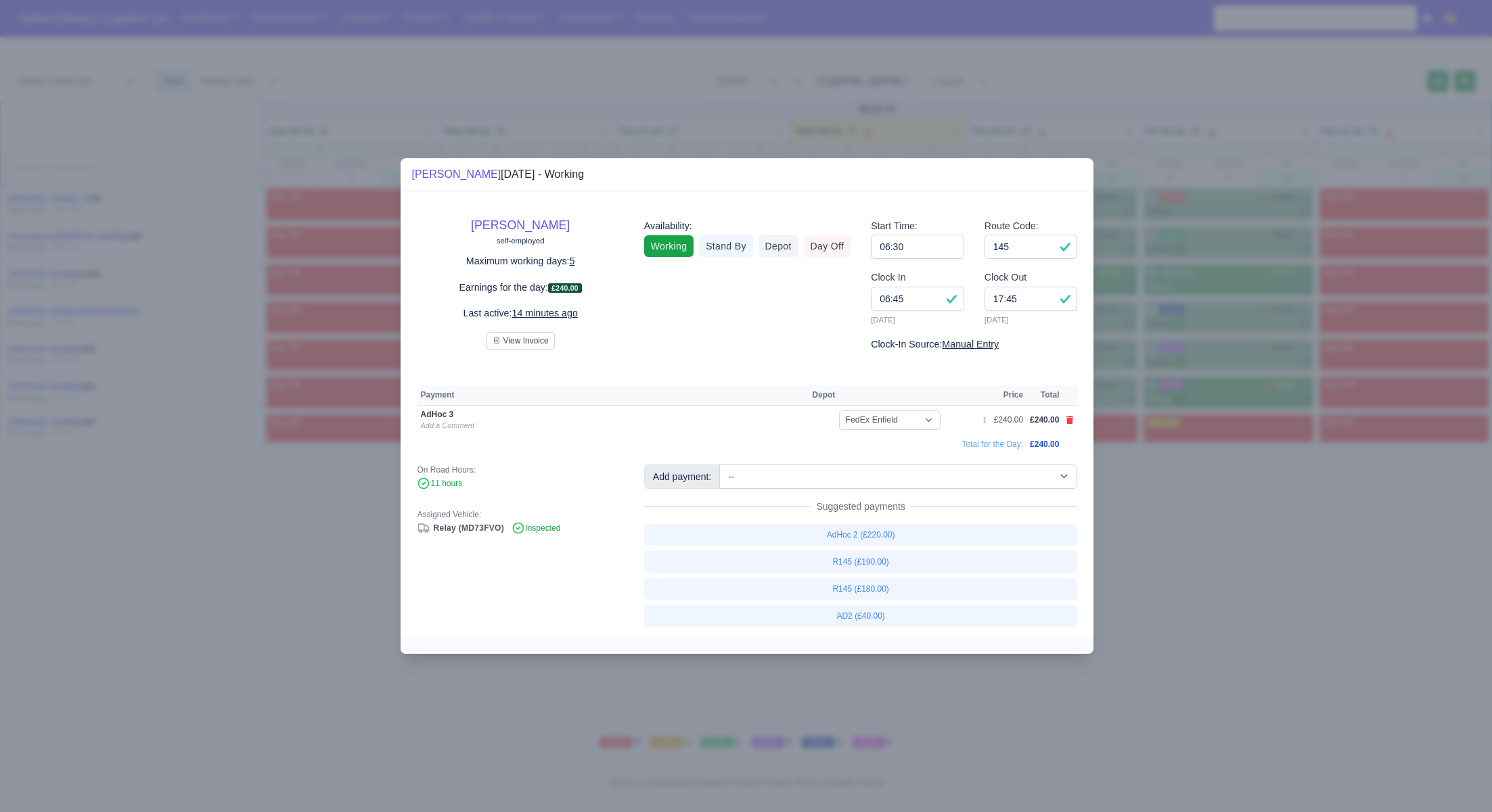
drag, startPoint x: 1184, startPoint y: 526, endPoint x: 1171, endPoint y: 523, distance: 13.3
click at [1184, 526] on div at bounding box center [746, 406] width 1492 height 812
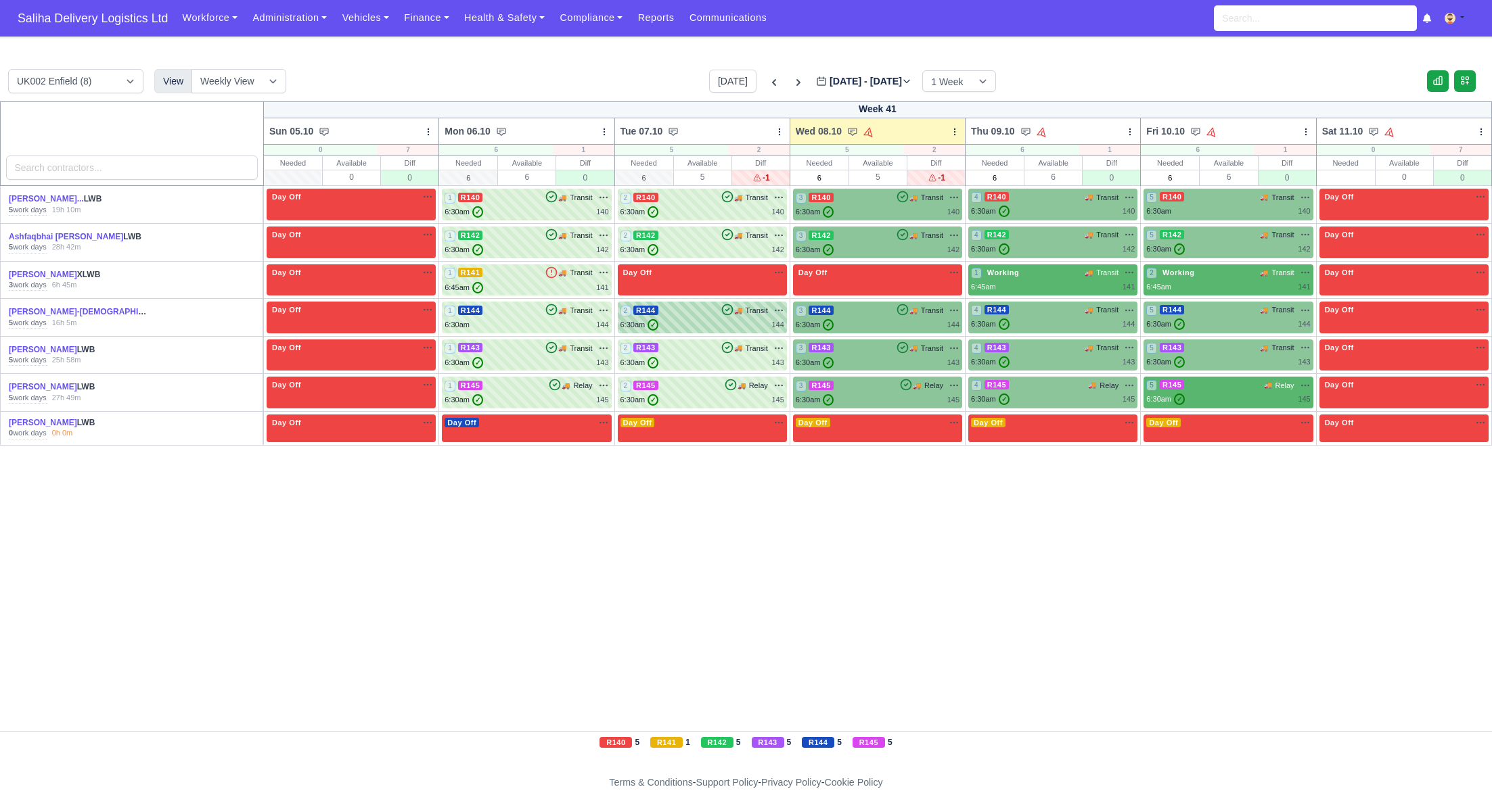
click at [735, 318] on div "2 R144 🚚 Transit" at bounding box center [702, 317] width 164 height 27
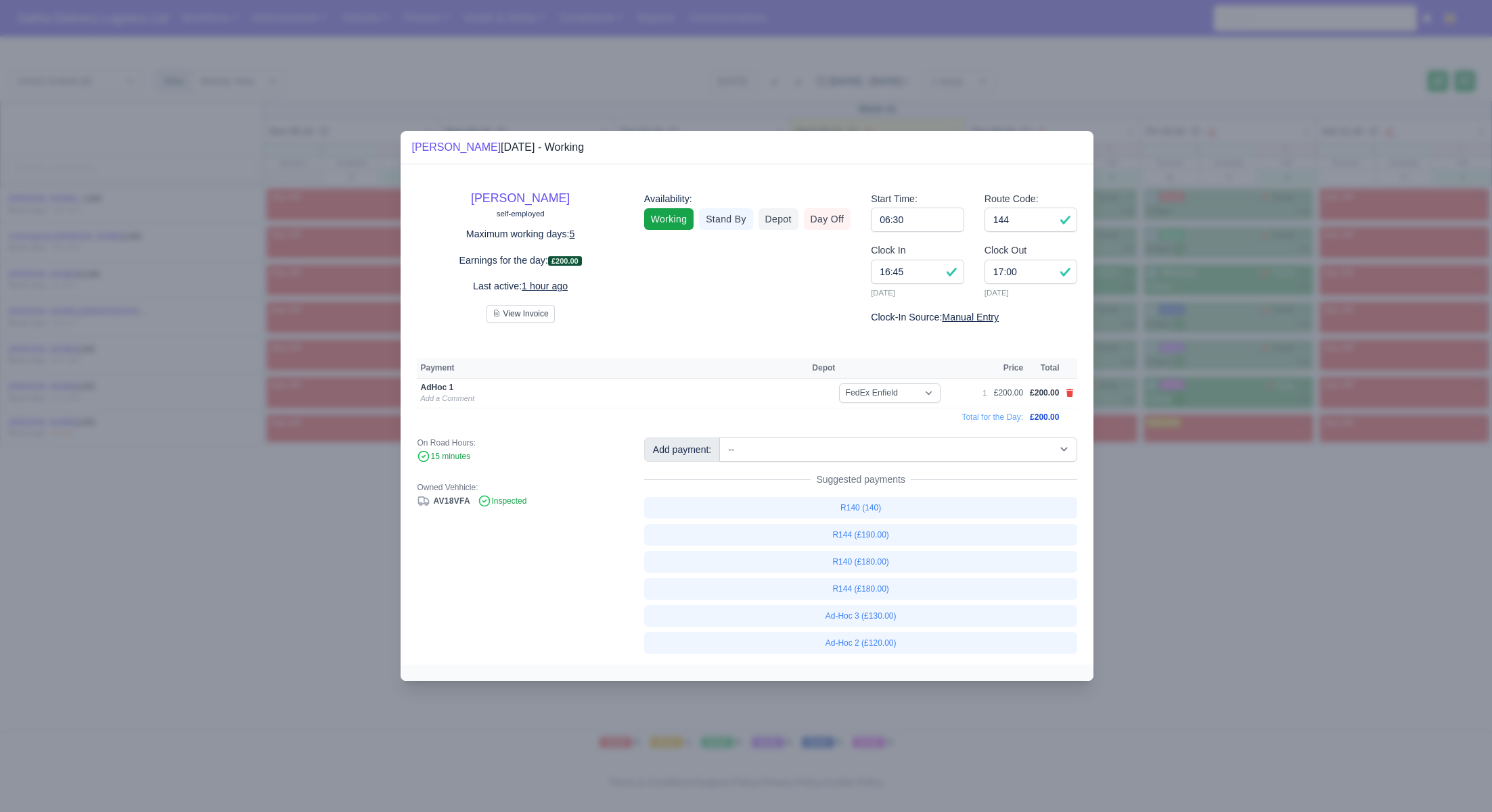
drag, startPoint x: 1168, startPoint y: 518, endPoint x: 831, endPoint y: 413, distance: 353.0
click at [1168, 518] on div at bounding box center [746, 406] width 1492 height 812
